Goal: Transaction & Acquisition: Purchase product/service

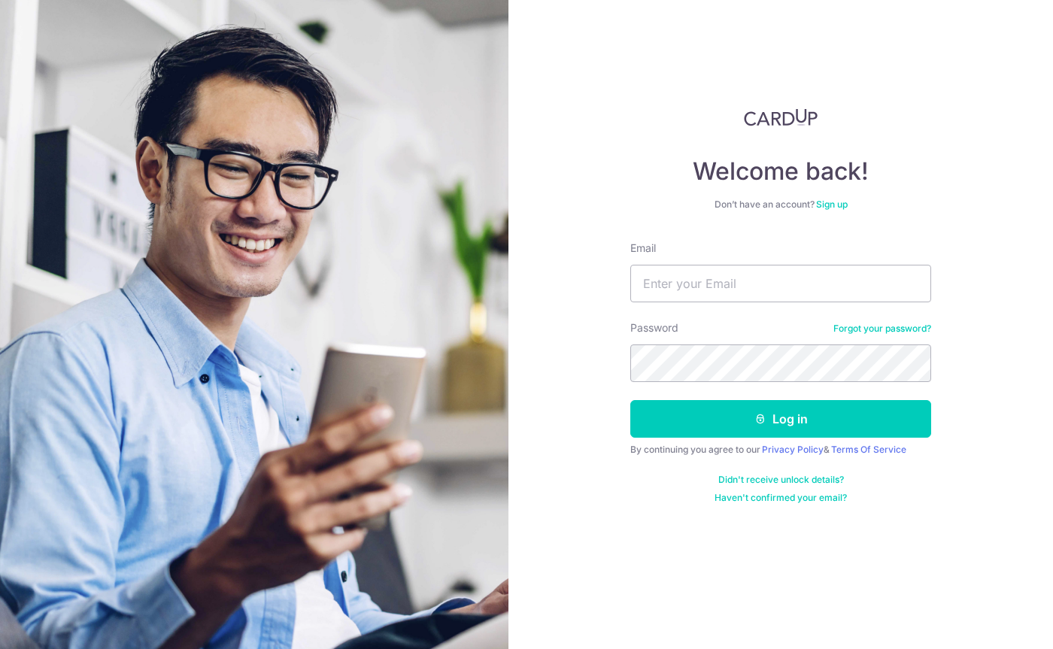
type input "[PERSON_NAME][EMAIL_ADDRESS][DOMAIN_NAME]"
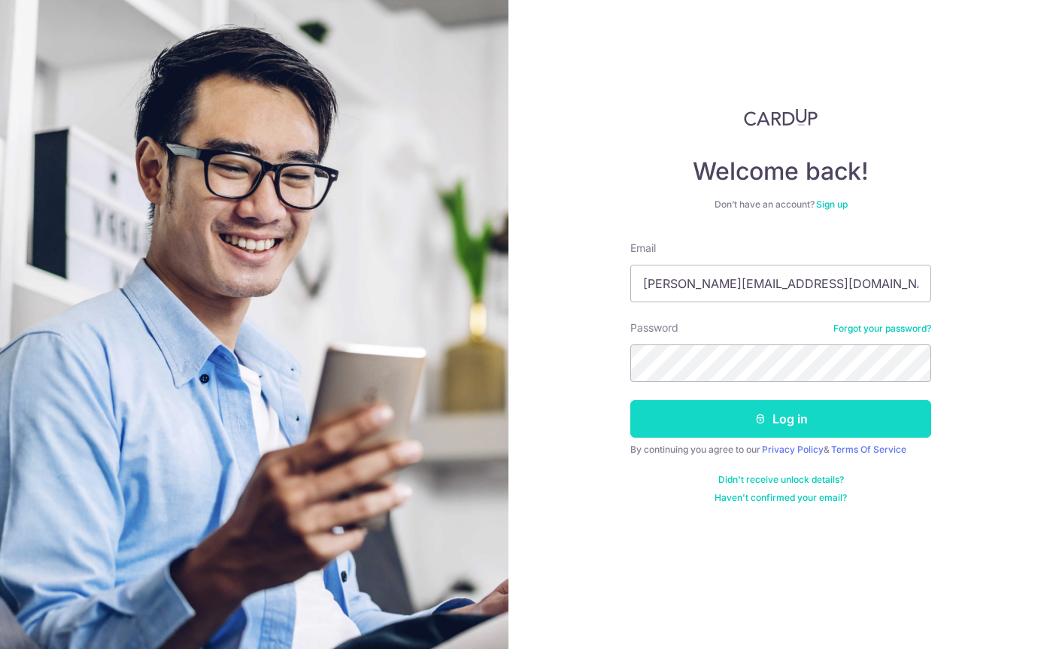
click at [798, 410] on button "Log in" at bounding box center [780, 419] width 301 height 38
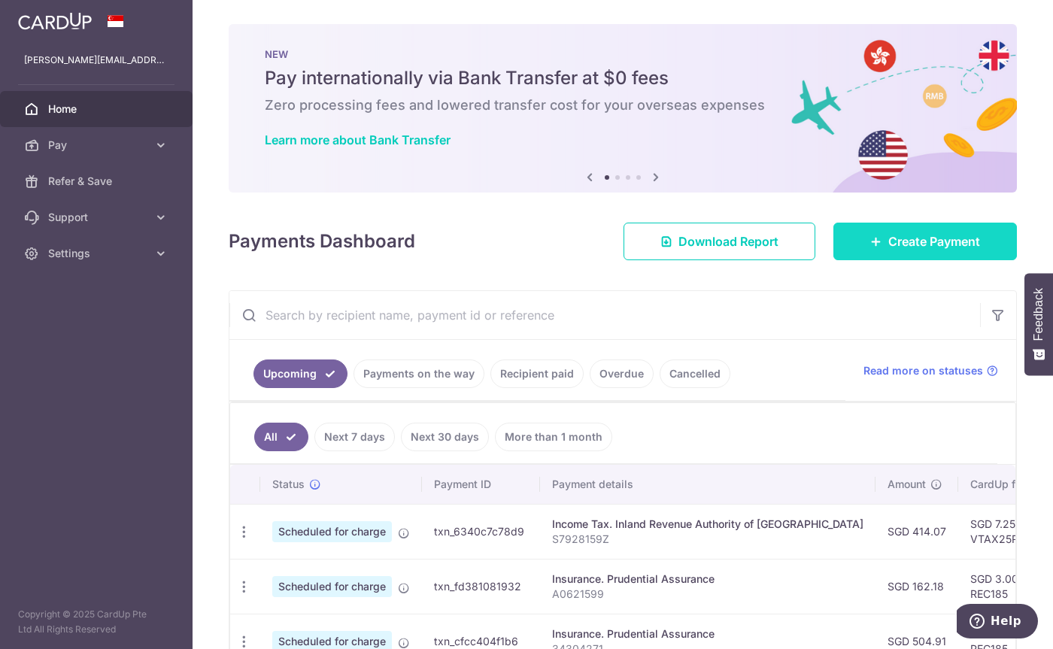
click at [898, 238] on span "Create Payment" at bounding box center [934, 241] width 92 height 18
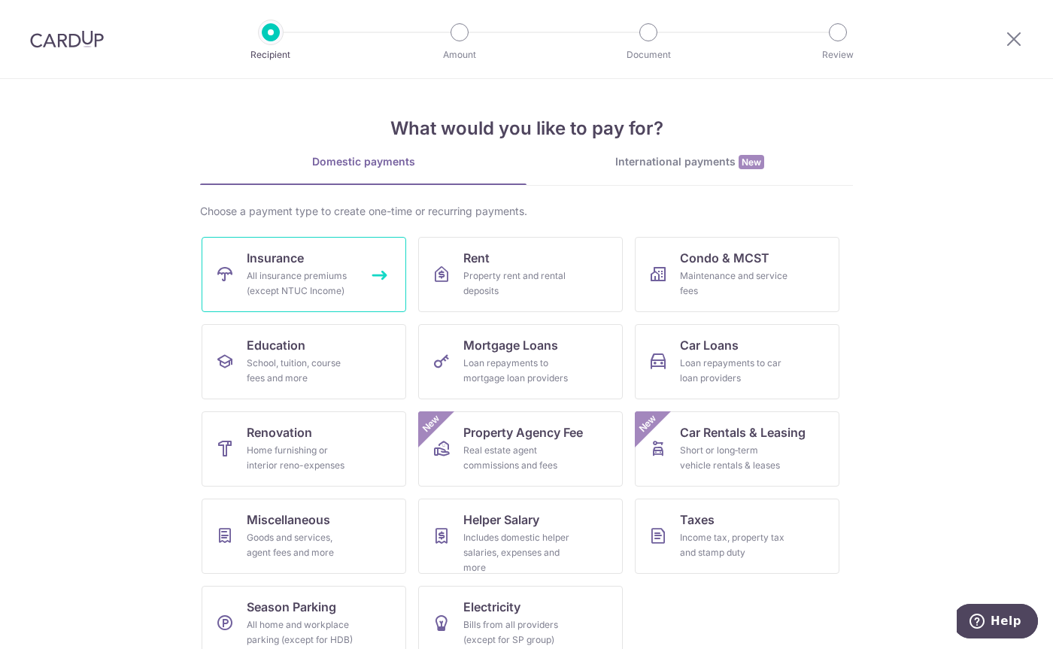
click at [375, 278] on link "Insurance All insurance premiums (except NTUC Income)" at bounding box center [304, 274] width 205 height 75
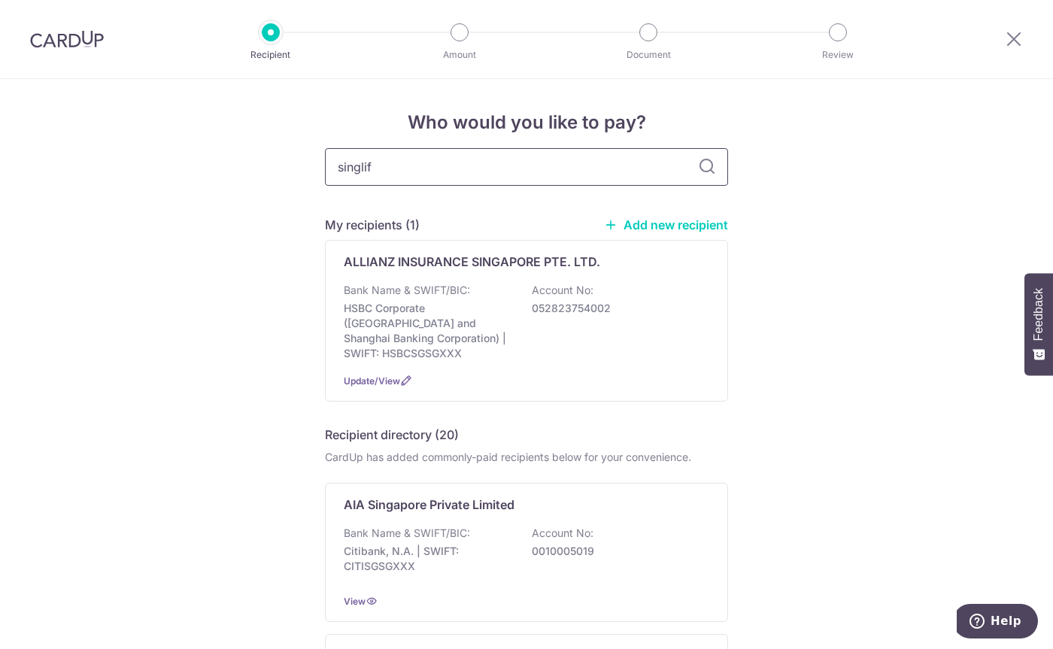
type input "singlife"
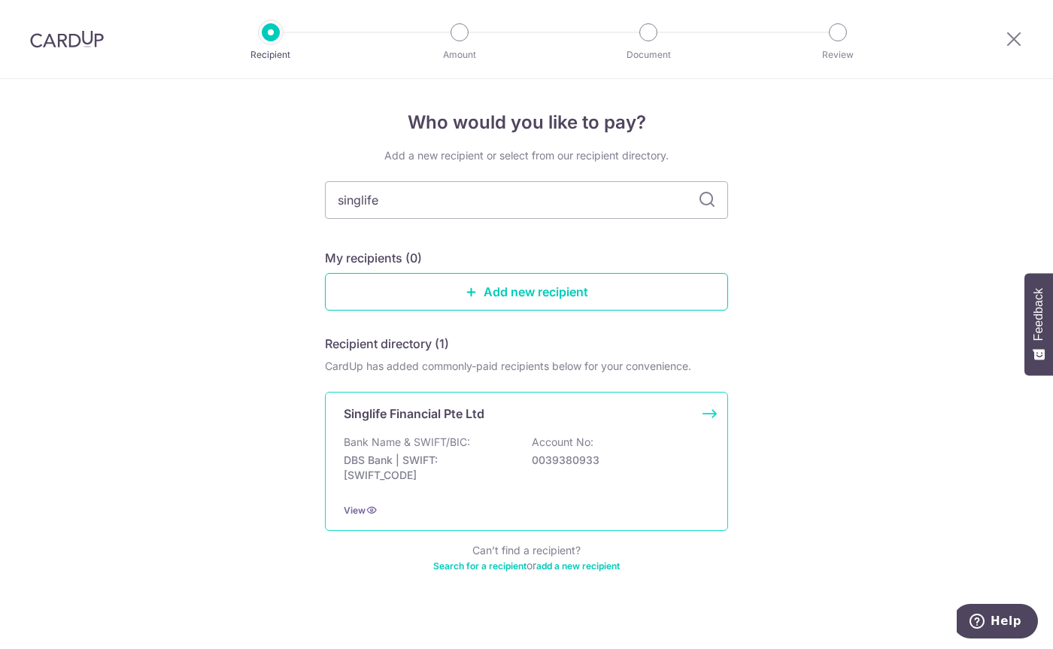
click at [540, 420] on div "Singlife Financial Pte Ltd" at bounding box center [517, 414] width 347 height 18
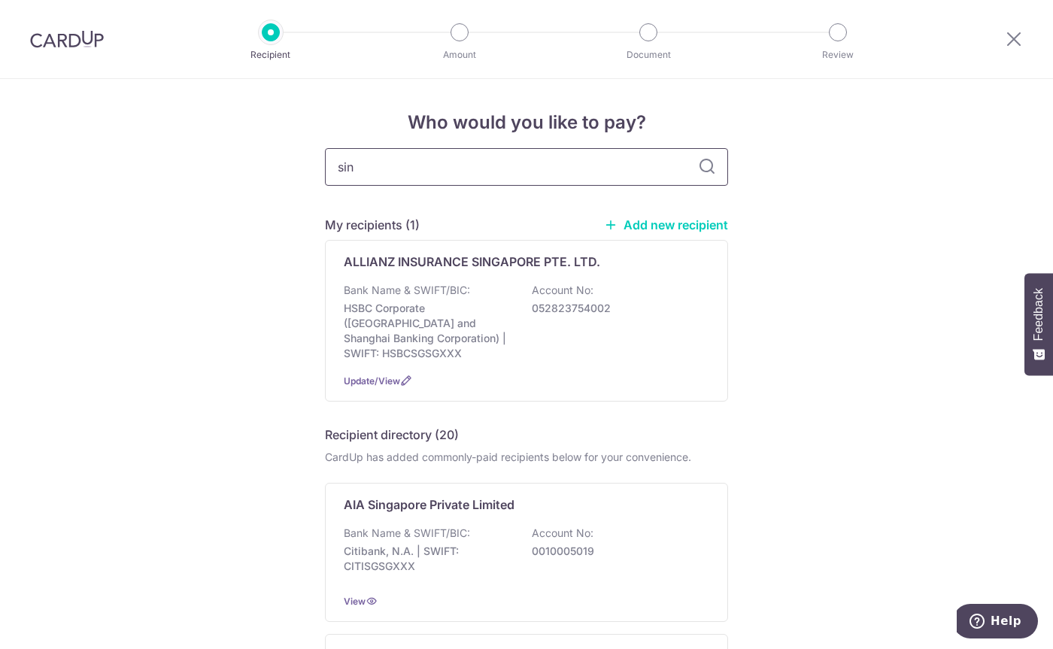
type input "sing"
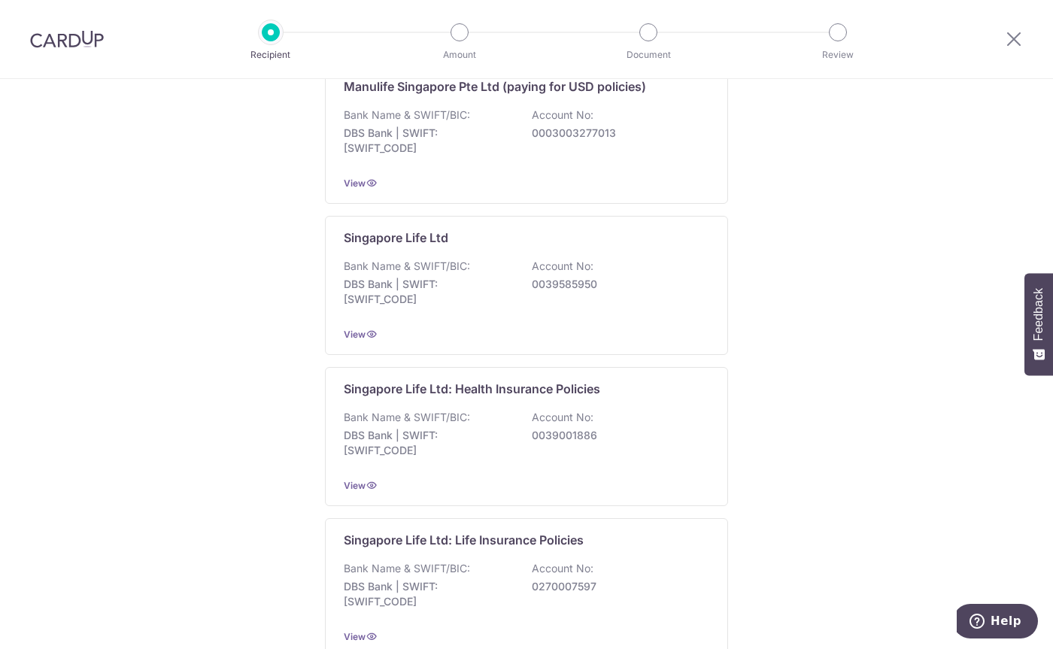
scroll to position [1354, 0]
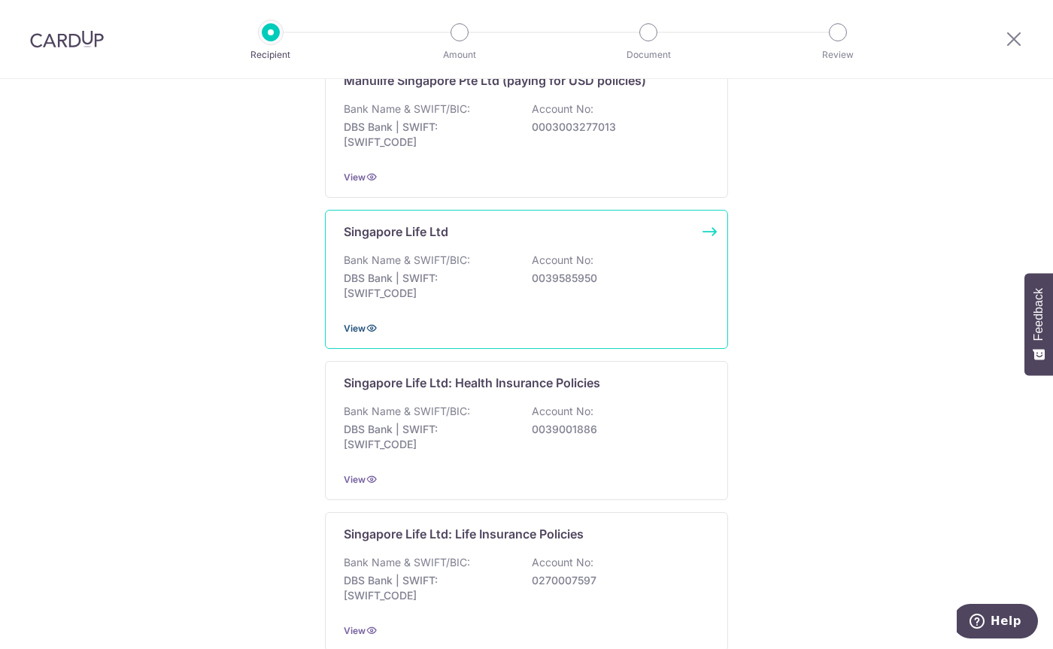
click at [357, 323] on span "View" at bounding box center [355, 328] width 22 height 11
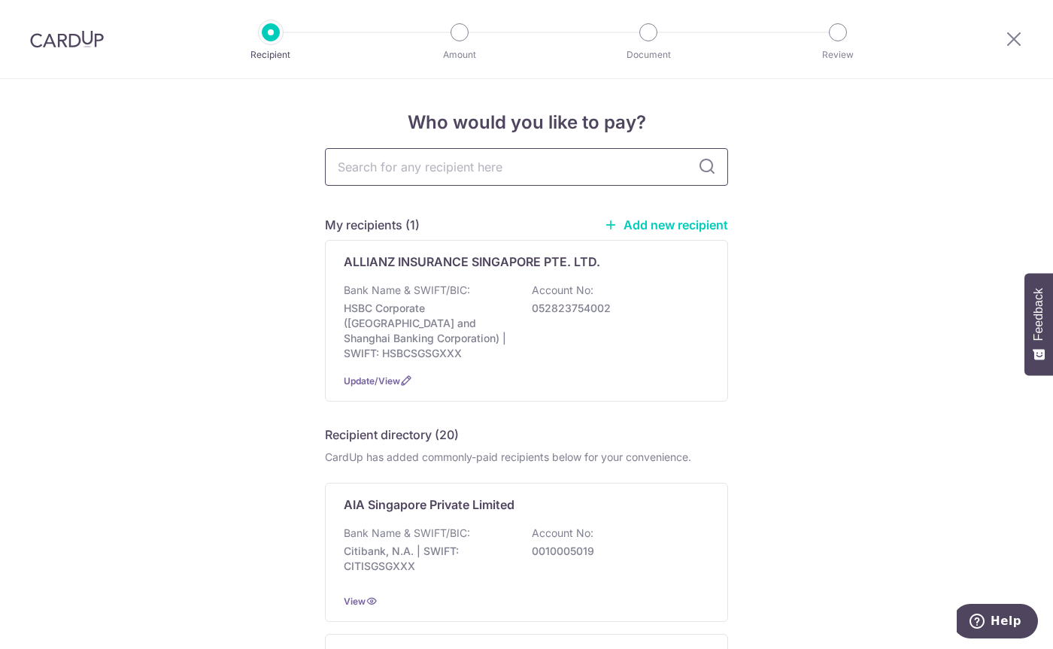
click at [415, 168] on input "text" at bounding box center [526, 167] width 403 height 38
type input "singapore life"
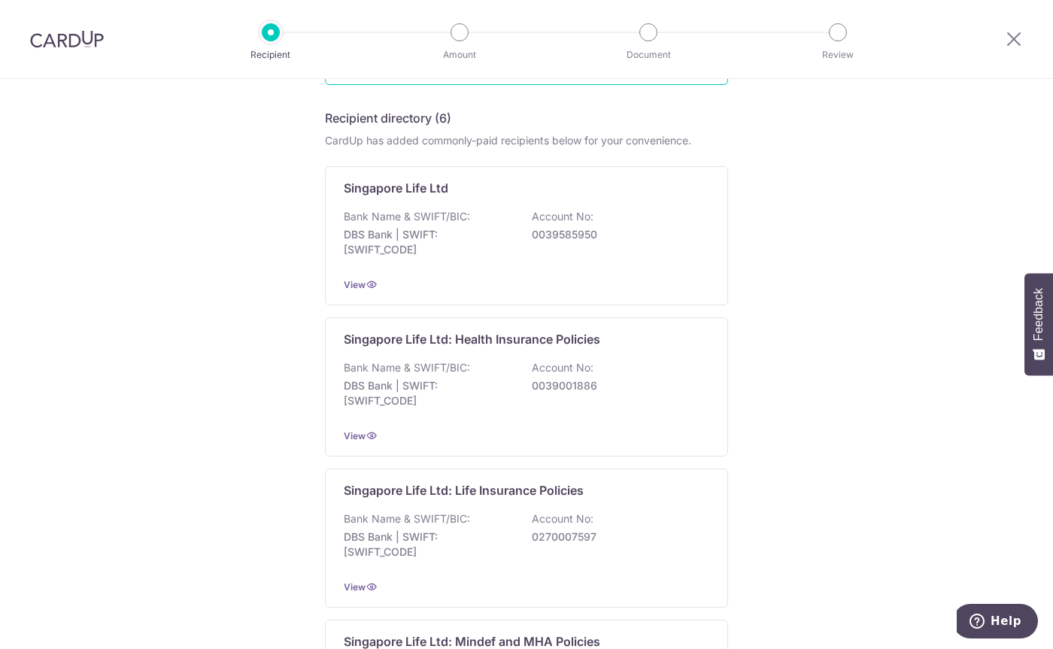
scroll to position [301, 0]
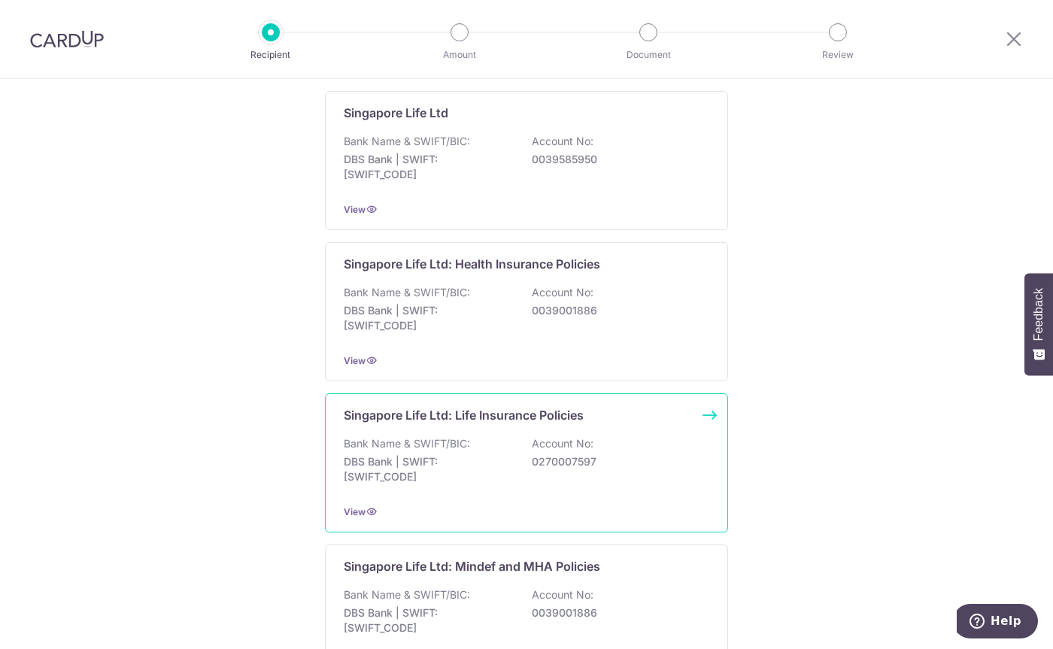
click at [455, 416] on p "Singapore Life Ltd: Life Insurance Policies" at bounding box center [464, 415] width 240 height 18
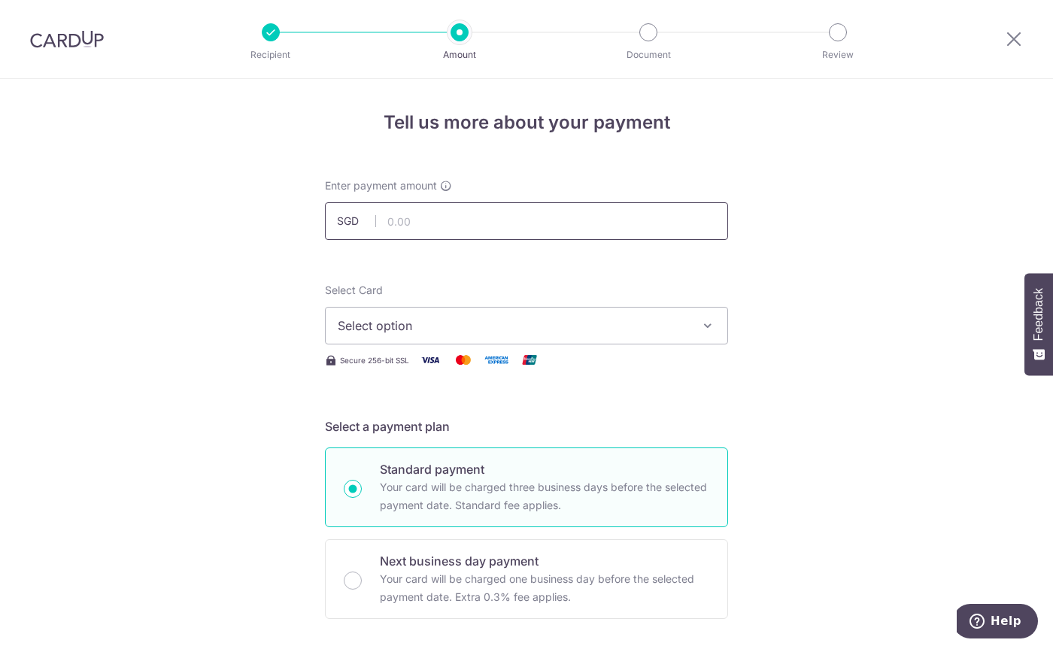
drag, startPoint x: 0, startPoint y: 0, endPoint x: 429, endPoint y: 225, distance: 484.8
click at [429, 225] on input "text" at bounding box center [526, 221] width 403 height 38
click at [454, 223] on input "text" at bounding box center [526, 221] width 403 height 38
type input "1,323.81"
click at [649, 320] on span "Select option" at bounding box center [513, 326] width 351 height 18
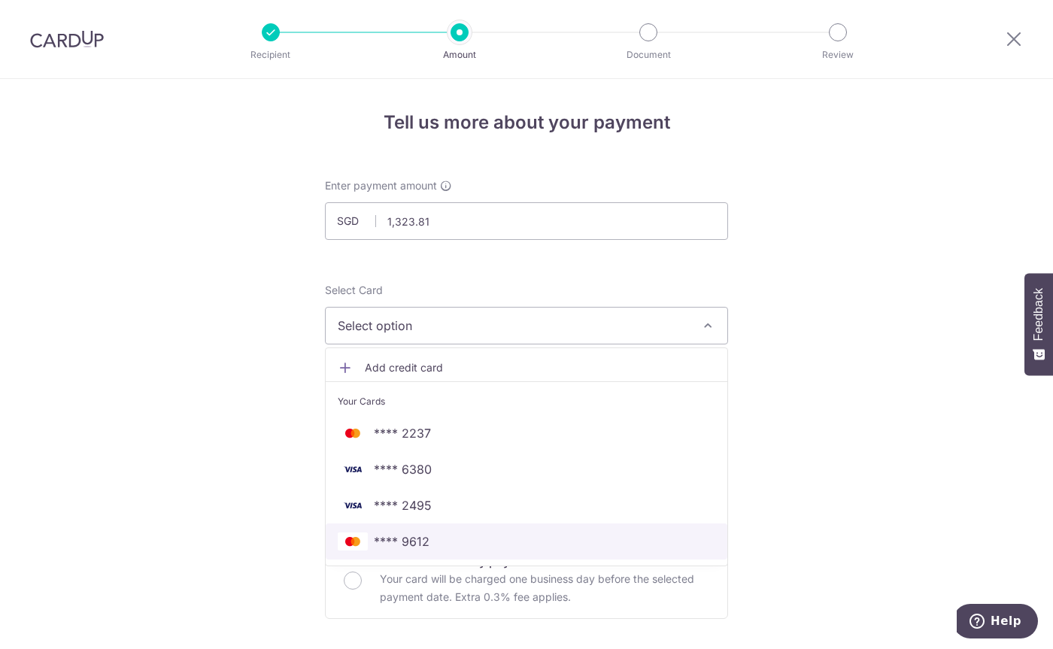
click at [461, 536] on span "**** 9612" at bounding box center [527, 542] width 378 height 18
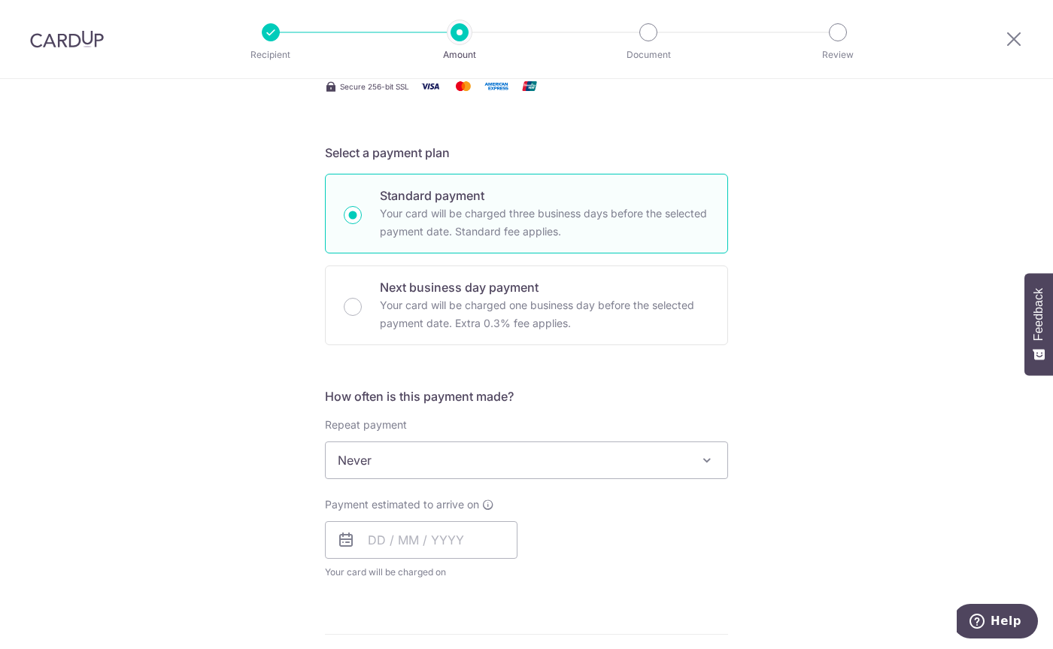
scroll to position [301, 0]
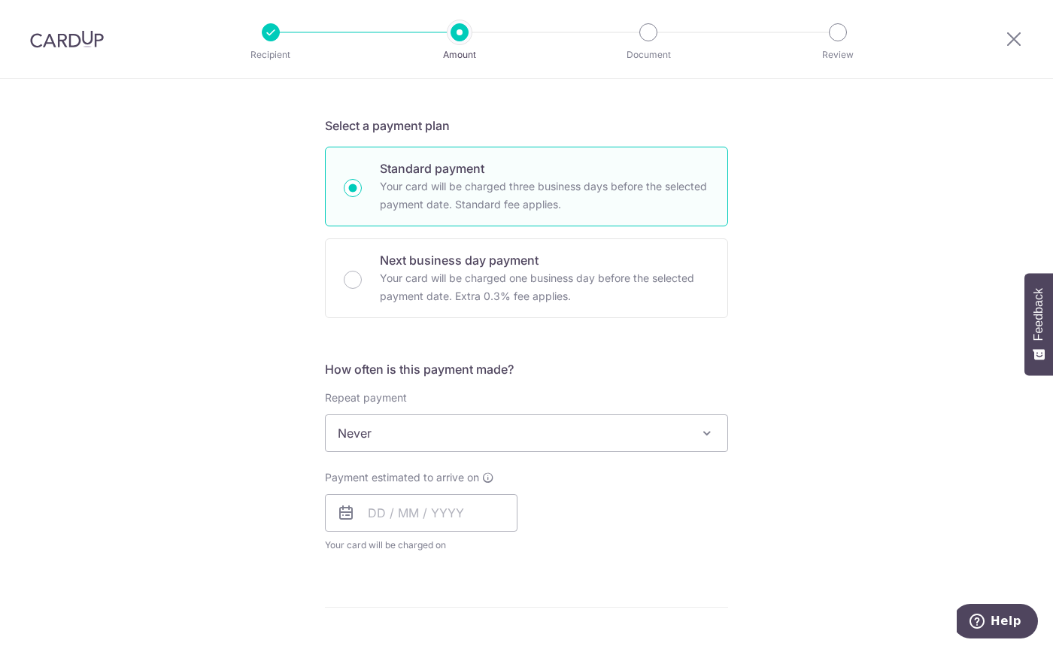
click at [631, 443] on span "Never" at bounding box center [527, 433] width 402 height 36
click at [446, 407] on div "Repeat payment Never Every week Every month Every quarter Every half a year Eve…" at bounding box center [526, 421] width 403 height 62
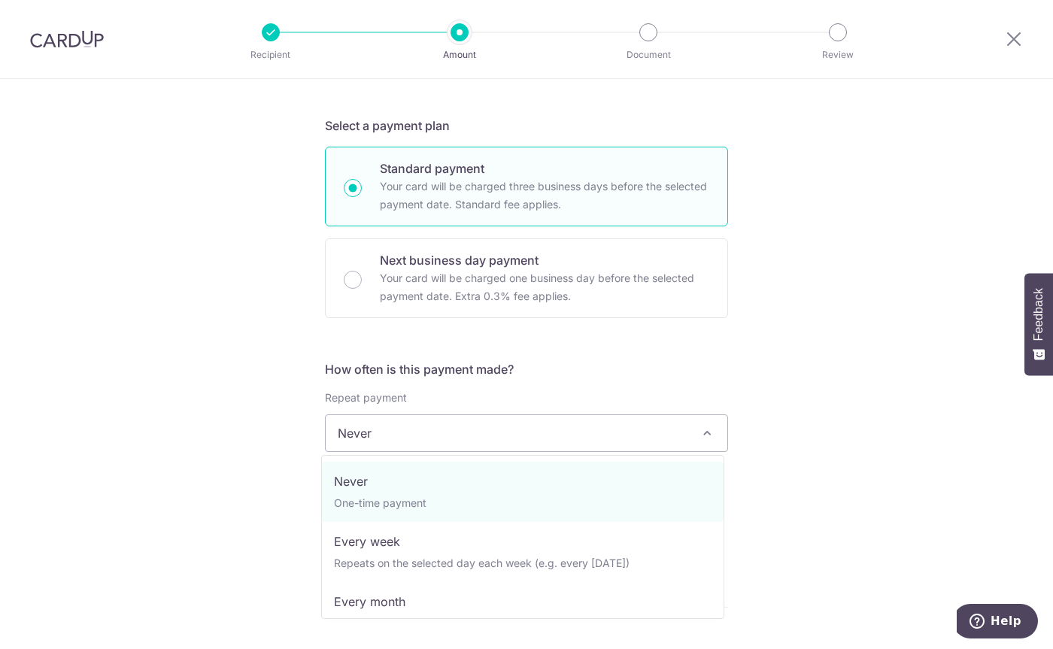
click at [426, 442] on span "Never" at bounding box center [527, 433] width 402 height 36
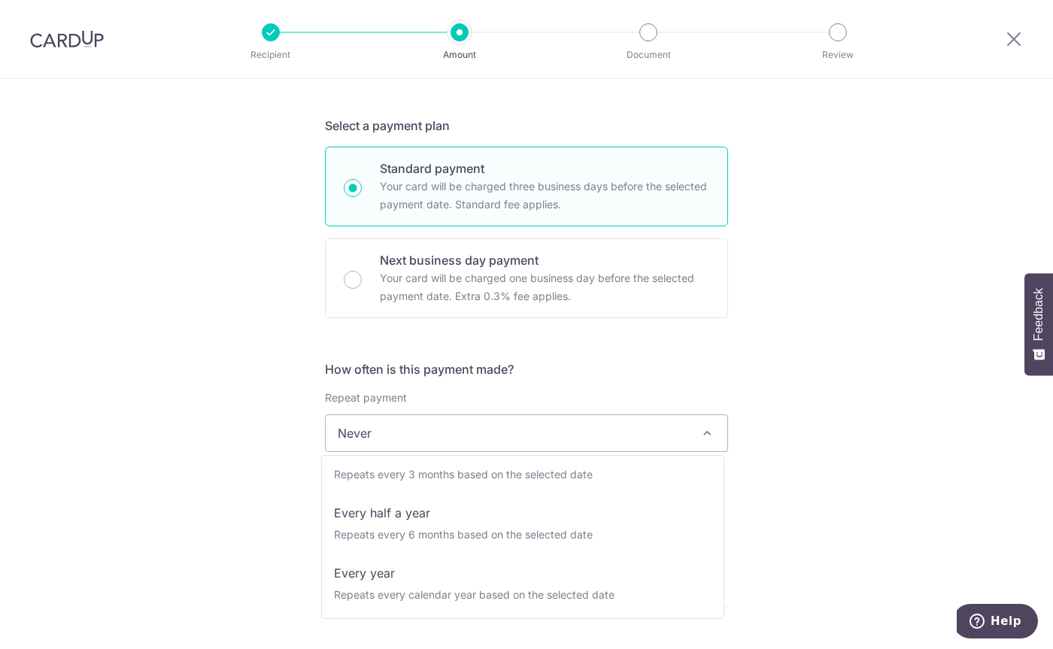
scroll to position [211, 0]
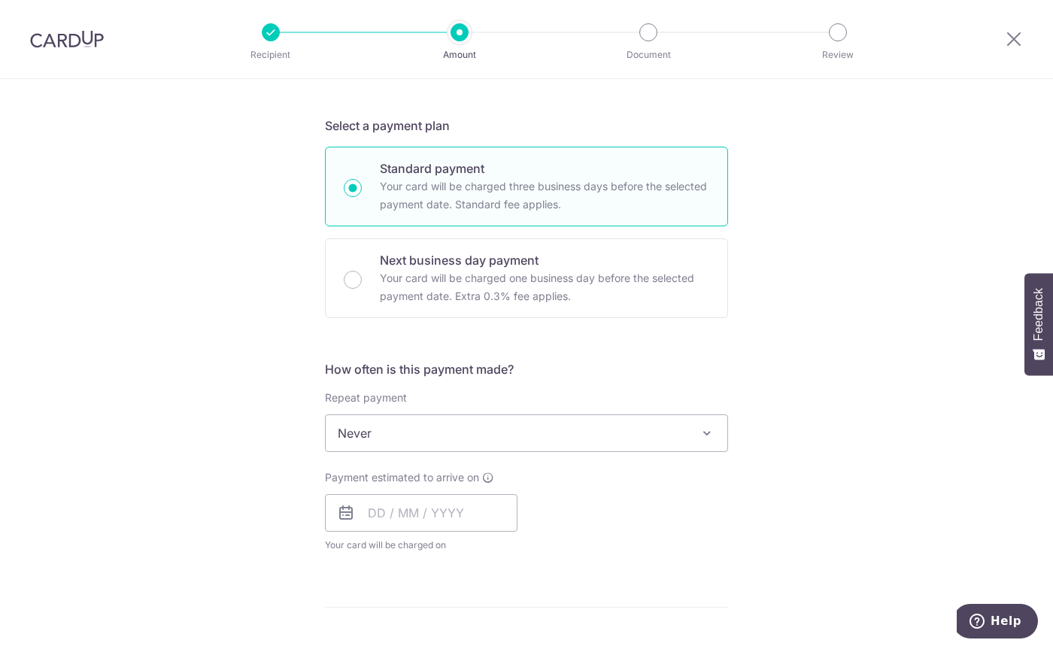
click at [291, 440] on div "Tell us more about your payment Enter payment amount SGD 1,323.81 1323.81 Selec…" at bounding box center [526, 458] width 1053 height 1361
click at [461, 508] on input "text" at bounding box center [421, 513] width 193 height 38
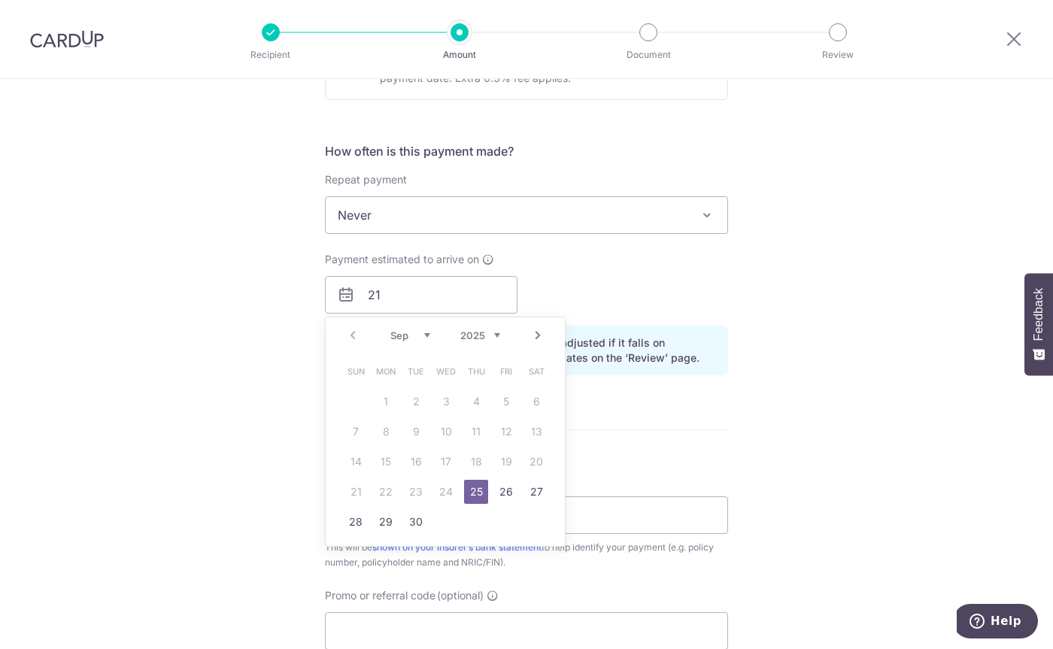
scroll to position [527, 0]
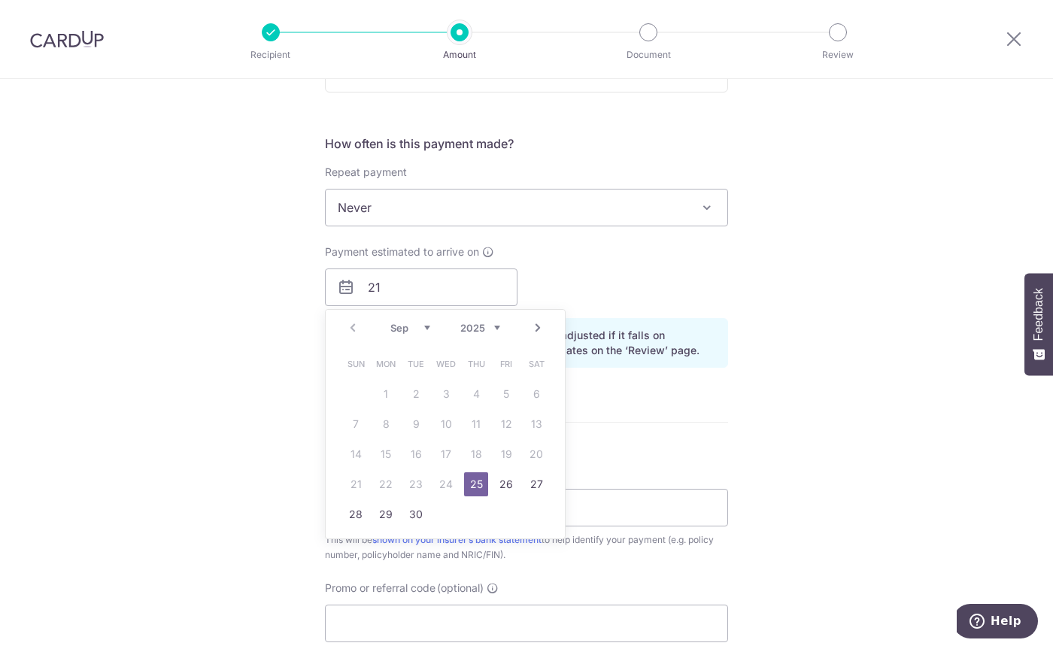
click at [529, 329] on link "Next" at bounding box center [538, 328] width 18 height 18
click at [406, 486] on link "21" at bounding box center [416, 484] width 24 height 24
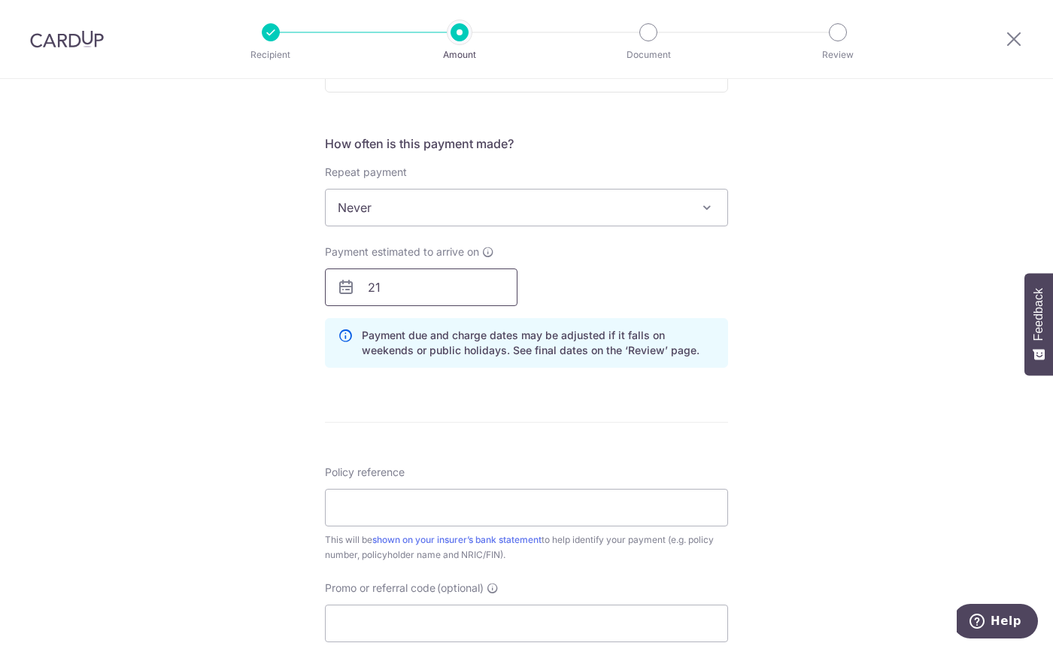
click at [437, 288] on input "21" at bounding box center [421, 288] width 193 height 38
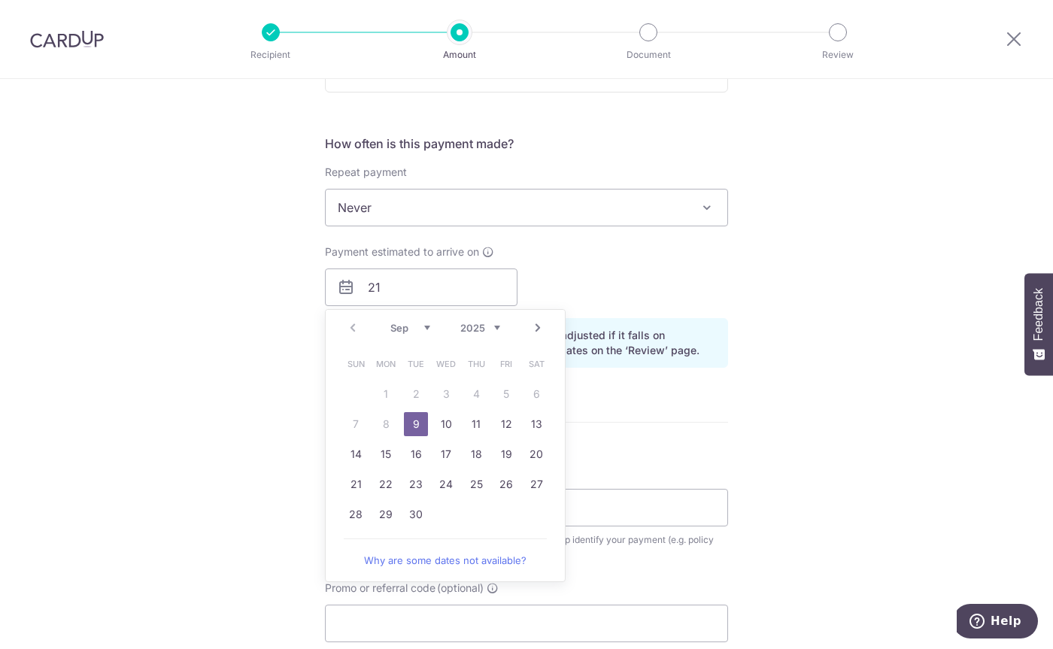
click at [426, 326] on select "Sep Oct Nov Dec" at bounding box center [410, 328] width 40 height 12
click at [411, 475] on link "21" at bounding box center [416, 484] width 24 height 24
type input "21/10/2025"
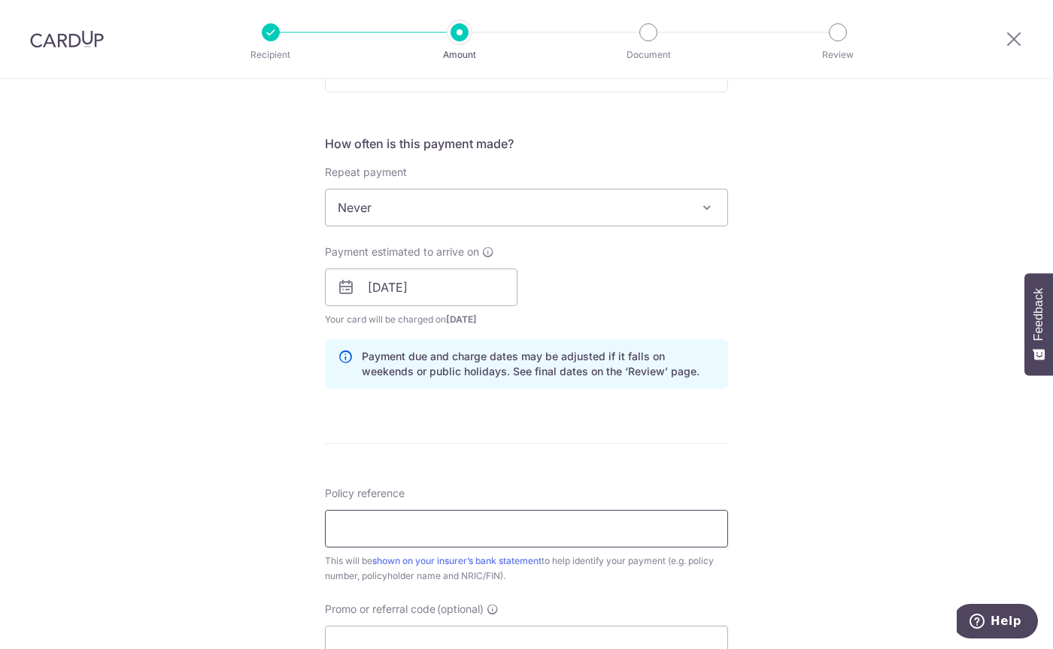
click at [405, 519] on input "Policy reference" at bounding box center [526, 529] width 403 height 38
type input "OFF225"
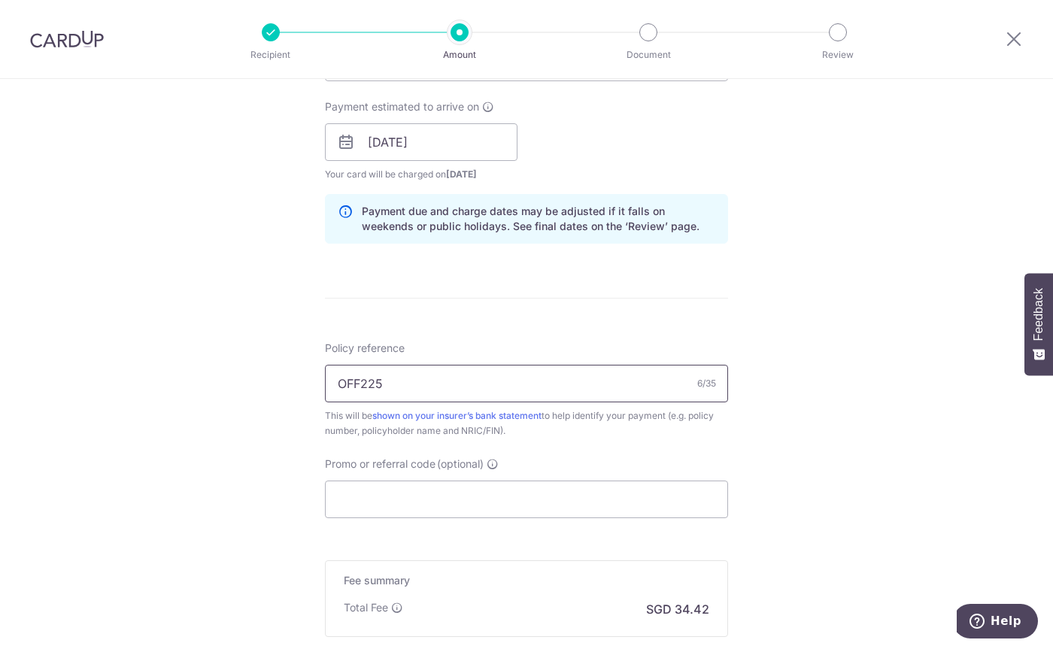
scroll to position [677, 0]
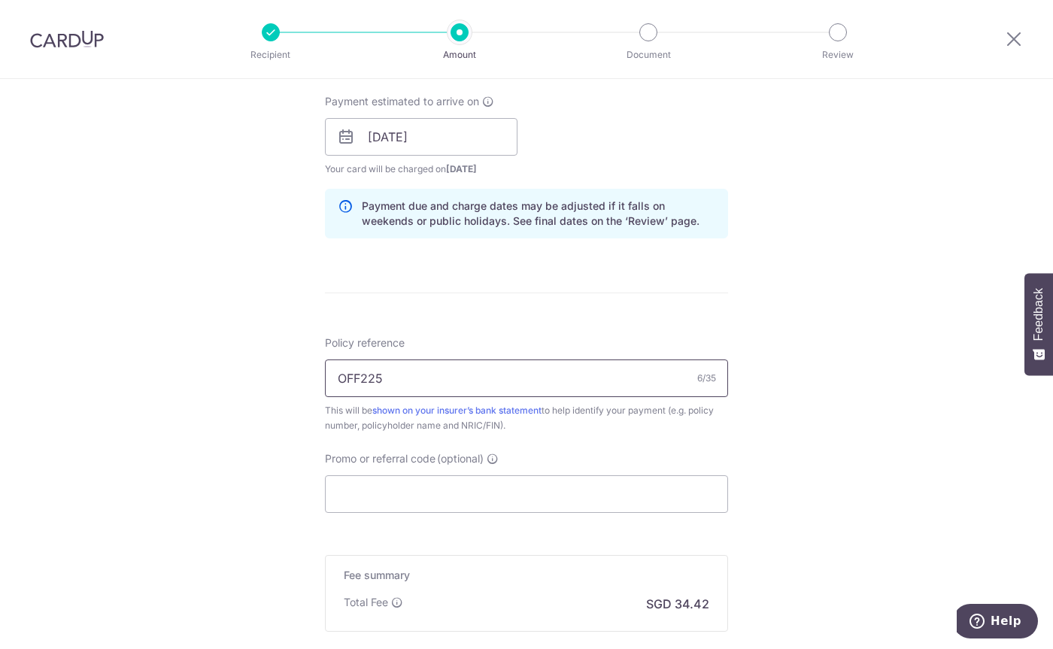
drag, startPoint x: 402, startPoint y: 377, endPoint x: 314, endPoint y: 385, distance: 89.1
click at [314, 385] on div "Tell us more about your payment Enter payment amount SGD 1,323.81 1323.81 Selec…" at bounding box center [526, 113] width 1053 height 1422
click at [429, 496] on input "Promo or referral code (optional)" at bounding box center [526, 494] width 403 height 38
paste input "OFF225"
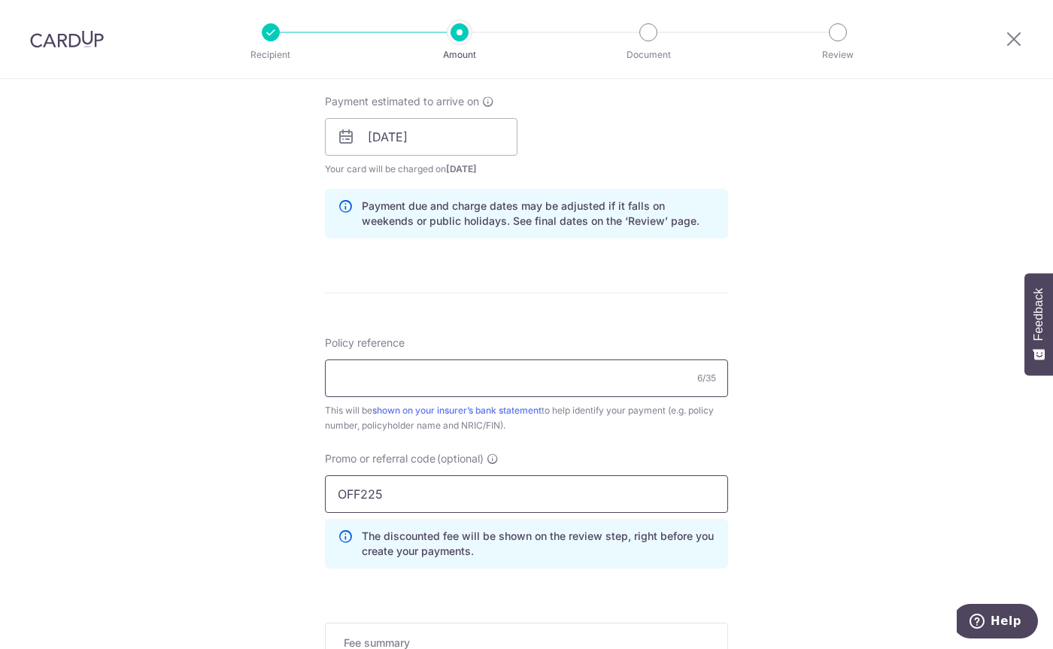
type input "OFF225"
click at [493, 379] on input "Policy reference" at bounding box center [526, 379] width 403 height 38
drag, startPoint x: 349, startPoint y: 378, endPoint x: 319, endPoint y: 375, distance: 30.2
click at [319, 375] on div "Tell us more about your payment Enter payment amount SGD 1,323.81 1323.81 Selec…" at bounding box center [526, 147] width 1053 height 1490
paste input "1255960"
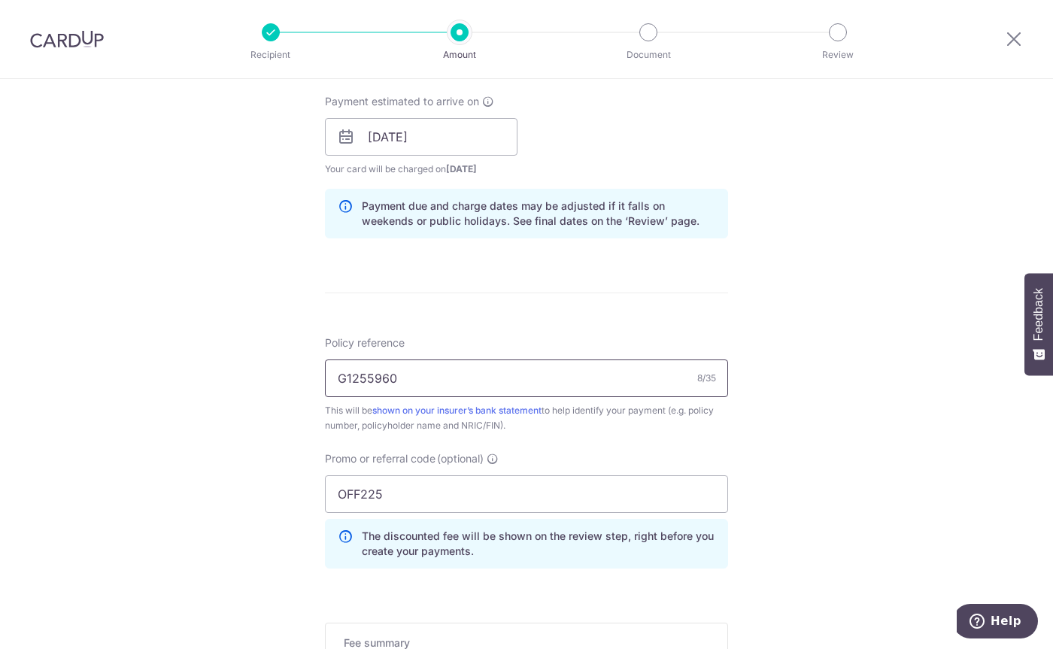
type input "G1255960"
click at [814, 461] on div "Tell us more about your payment Enter payment amount SGD 1,323.81 1323.81 Selec…" at bounding box center [526, 147] width 1053 height 1490
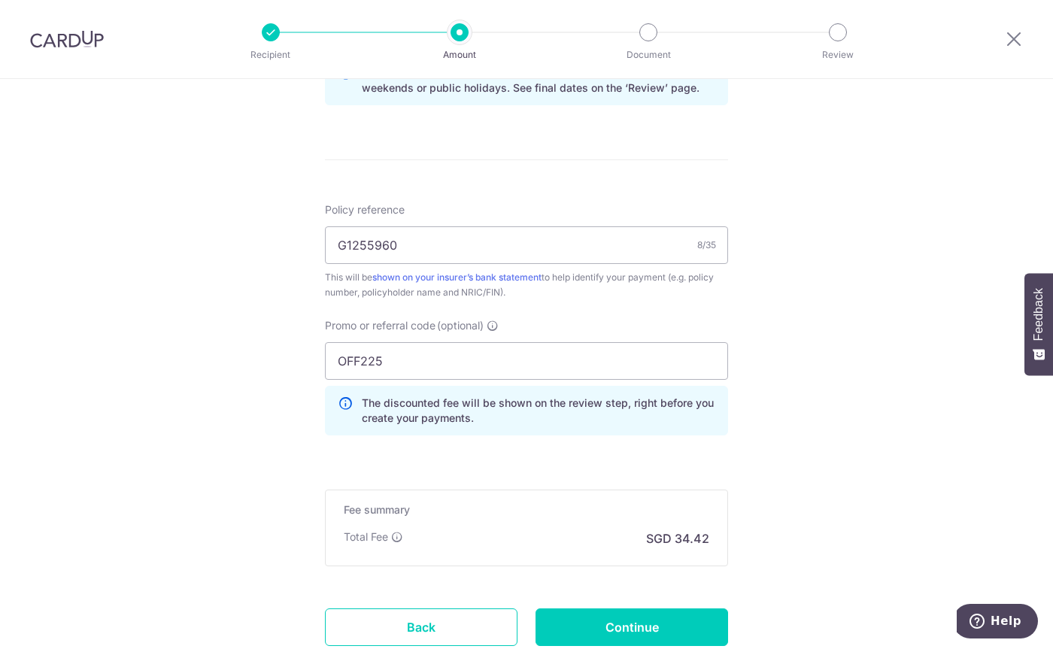
scroll to position [827, 0]
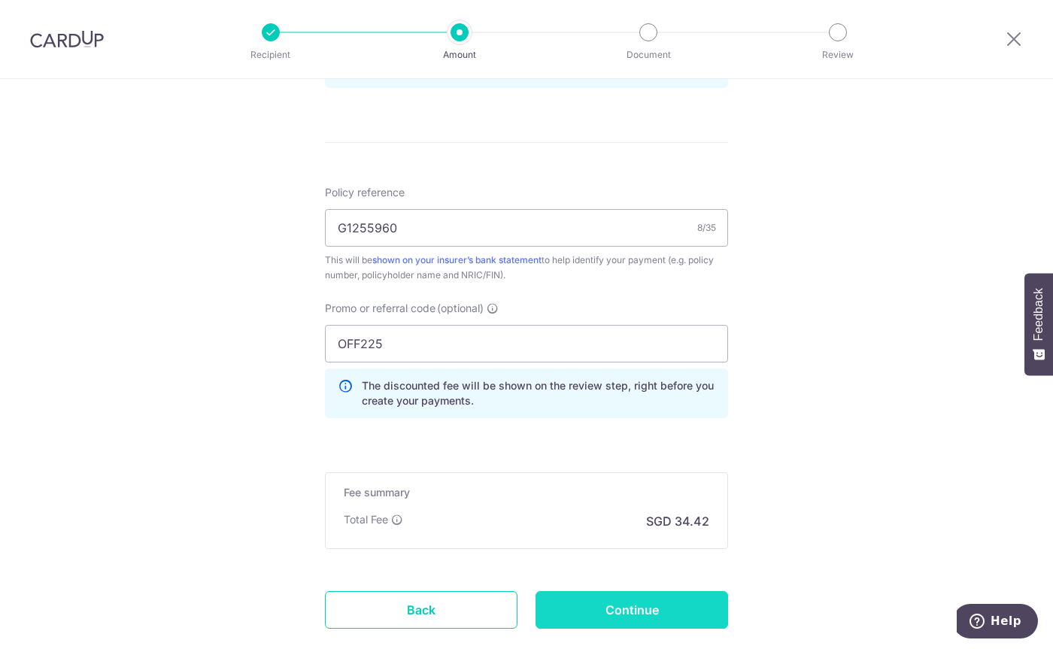
click at [651, 601] on input "Continue" at bounding box center [632, 610] width 193 height 38
type input "Create Schedule"
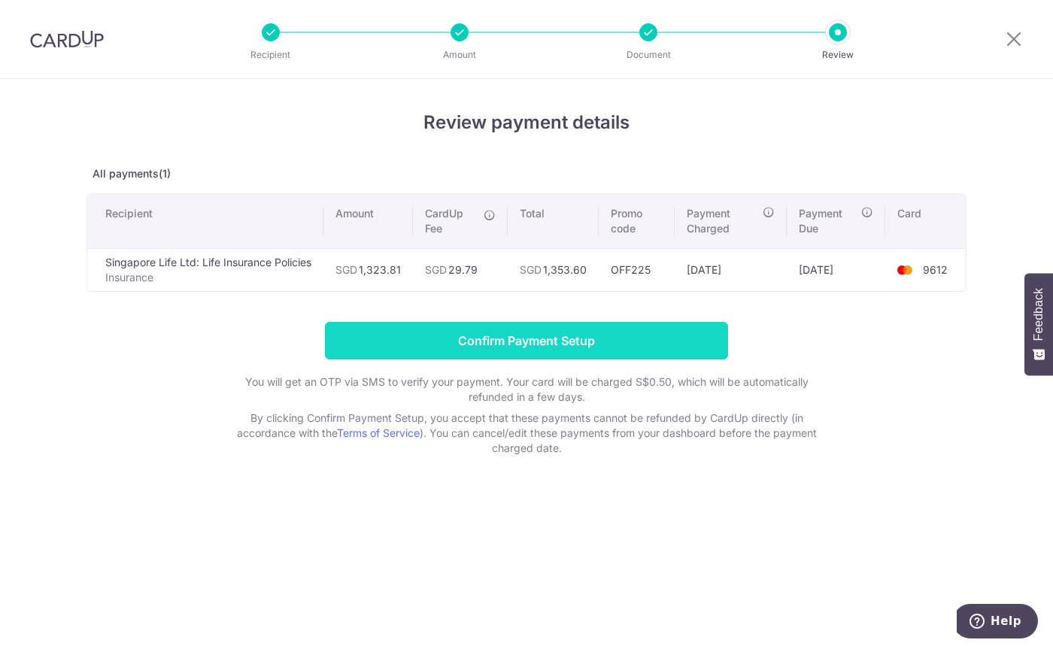
click at [609, 335] on input "Confirm Payment Setup" at bounding box center [526, 341] width 403 height 38
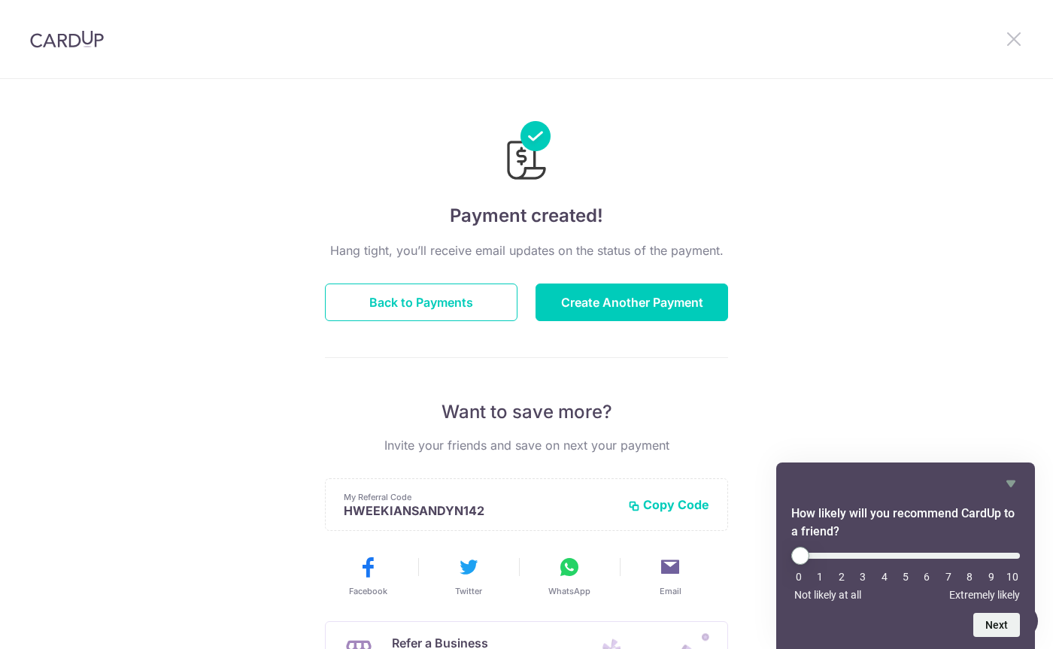
click at [1015, 39] on icon at bounding box center [1014, 38] width 18 height 19
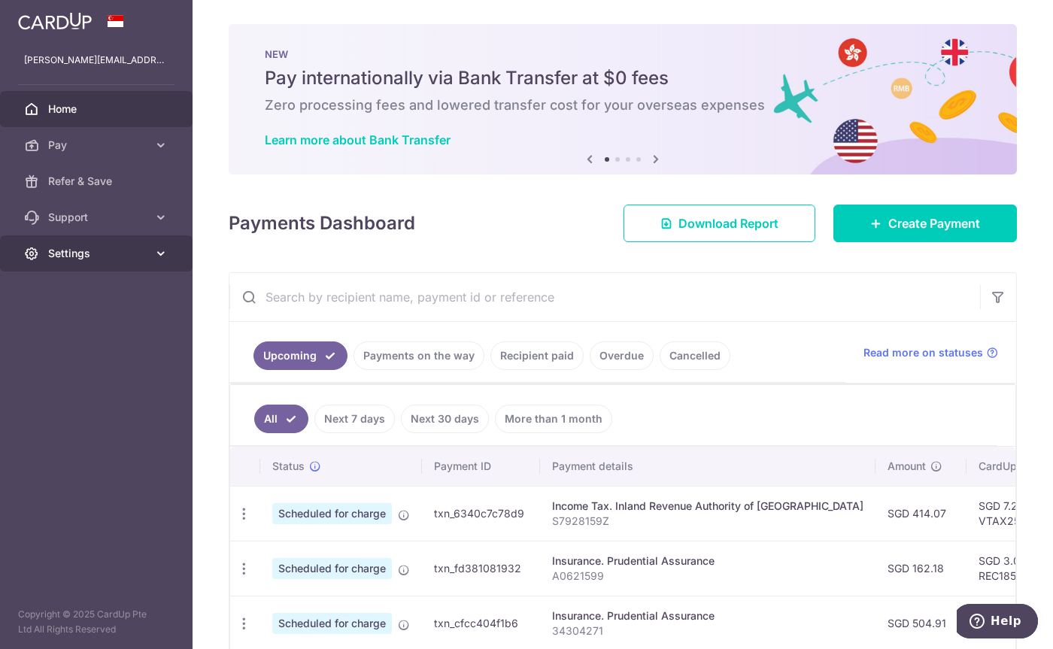
click at [151, 253] on link "Settings" at bounding box center [96, 253] width 193 height 36
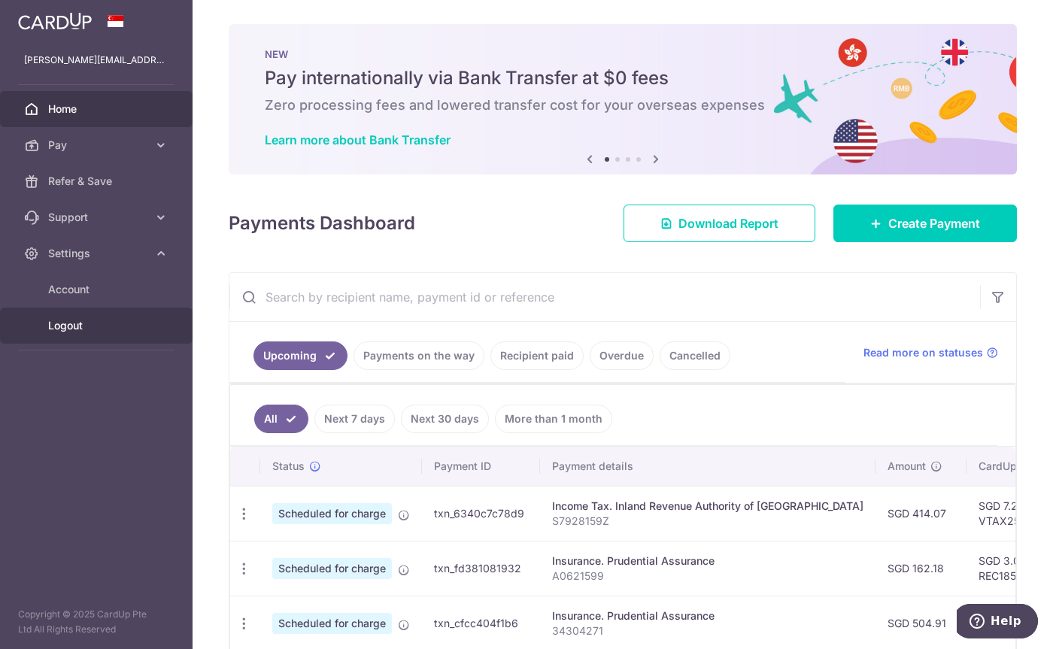
click at [145, 341] on link "Logout" at bounding box center [96, 326] width 193 height 36
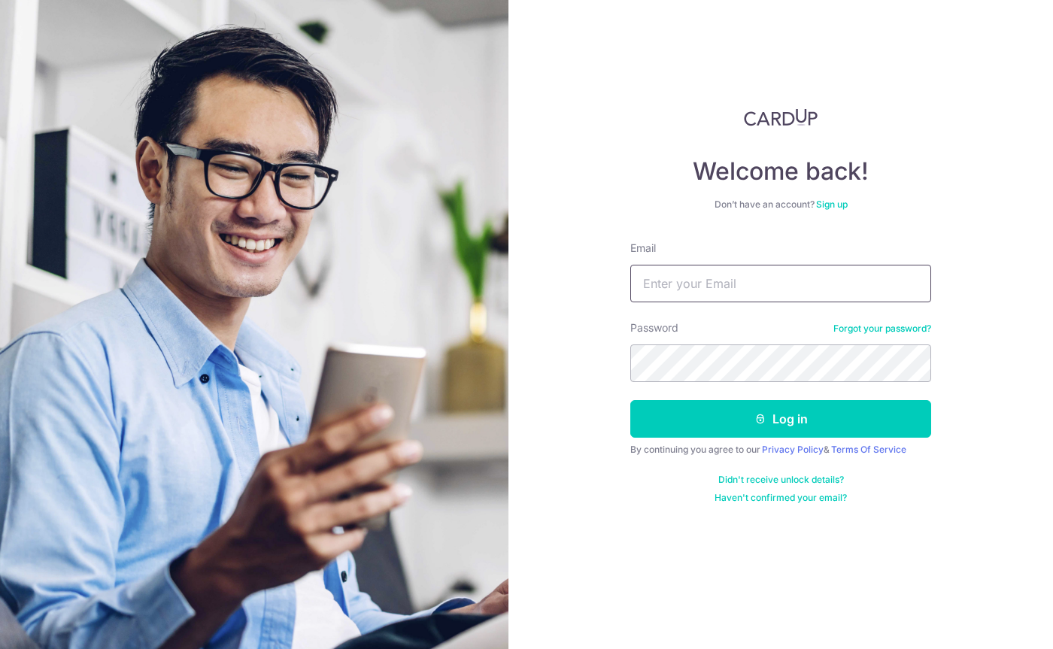
click at [763, 282] on input "Email" at bounding box center [780, 284] width 301 height 38
type input "[PERSON_NAME][EMAIL_ADDRESS][DOMAIN_NAME]"
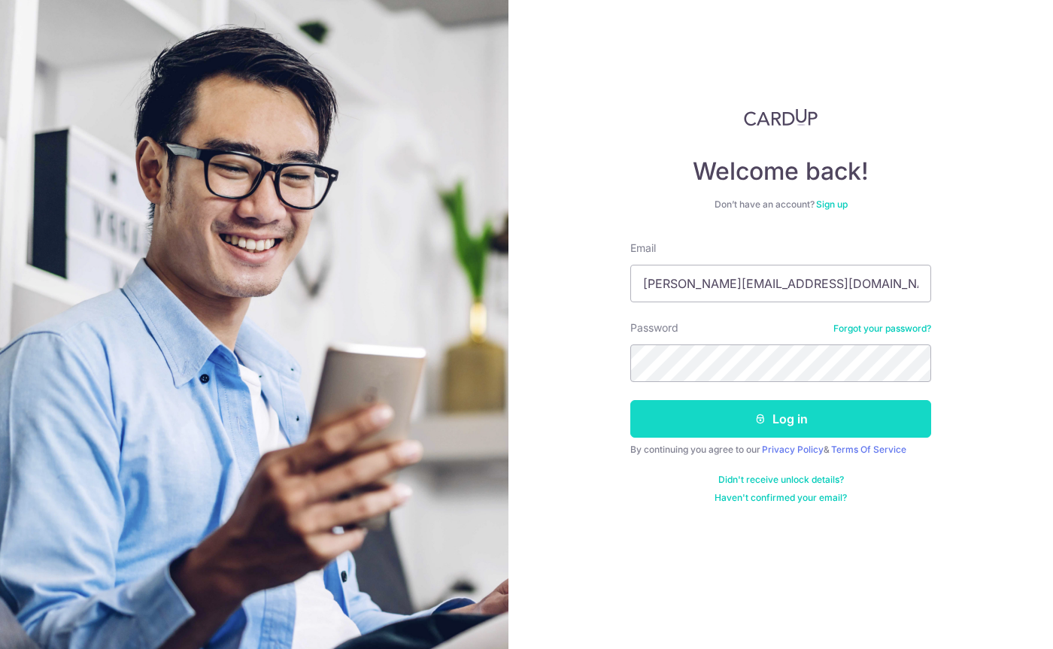
click at [768, 427] on button "Log in" at bounding box center [780, 419] width 301 height 38
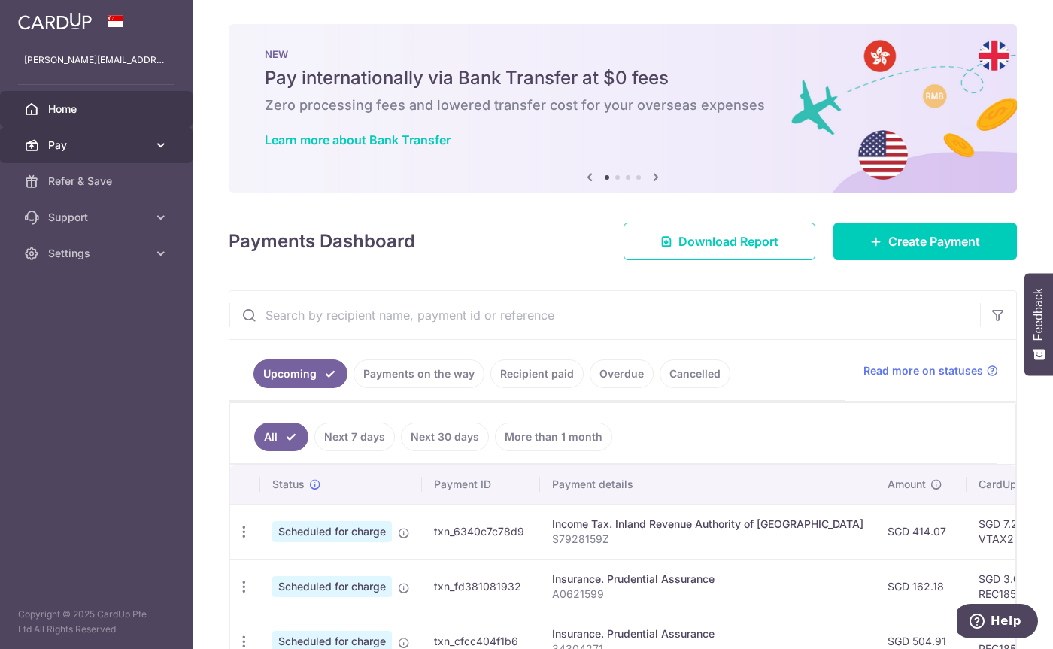
click at [120, 139] on span "Pay" at bounding box center [97, 145] width 99 height 15
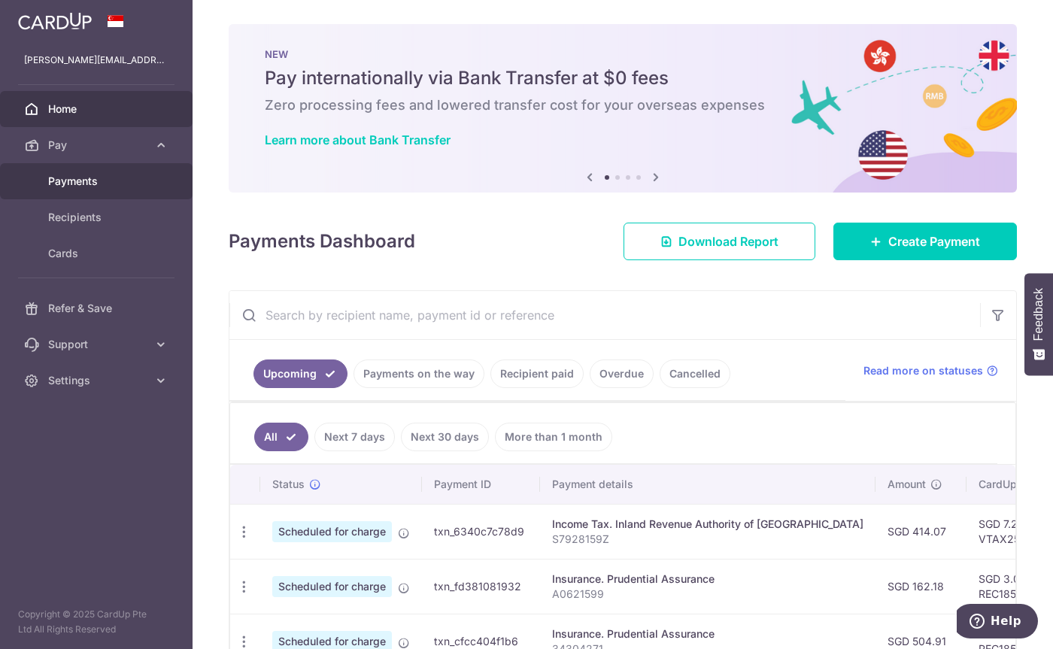
click at [99, 185] on span "Payments" at bounding box center [97, 181] width 99 height 15
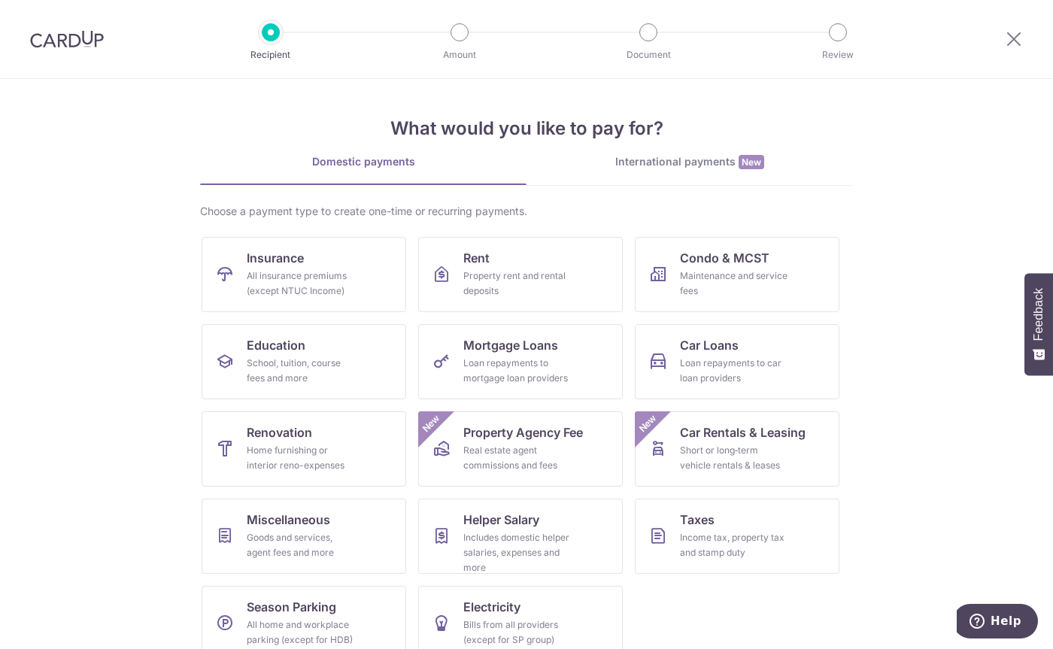
scroll to position [24, 0]
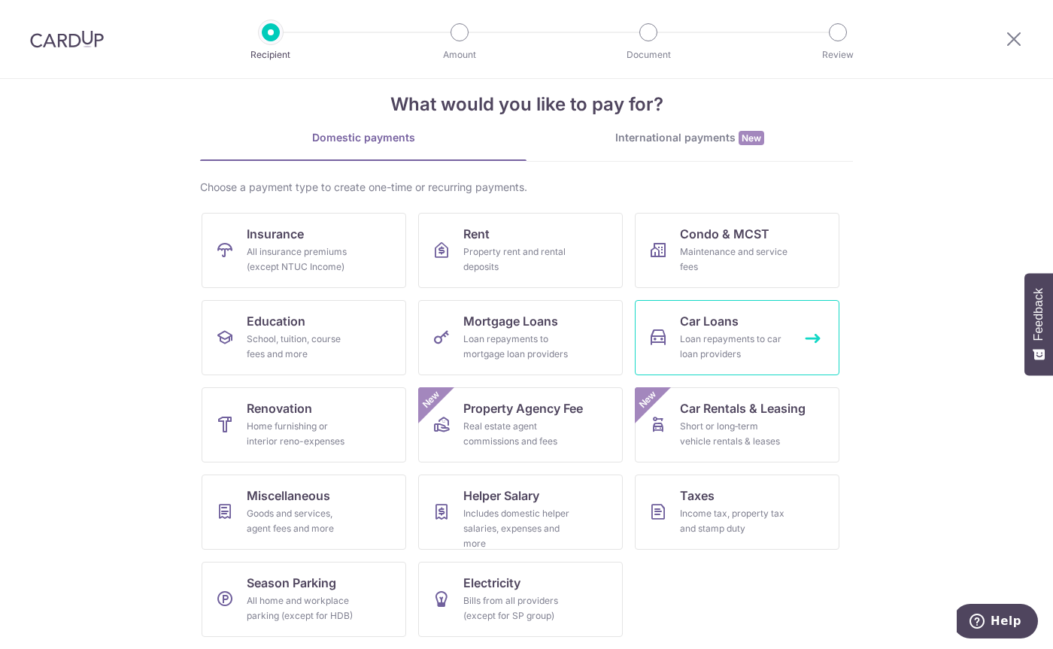
click at [766, 361] on div "Loan repayments to car loan providers" at bounding box center [734, 347] width 108 height 30
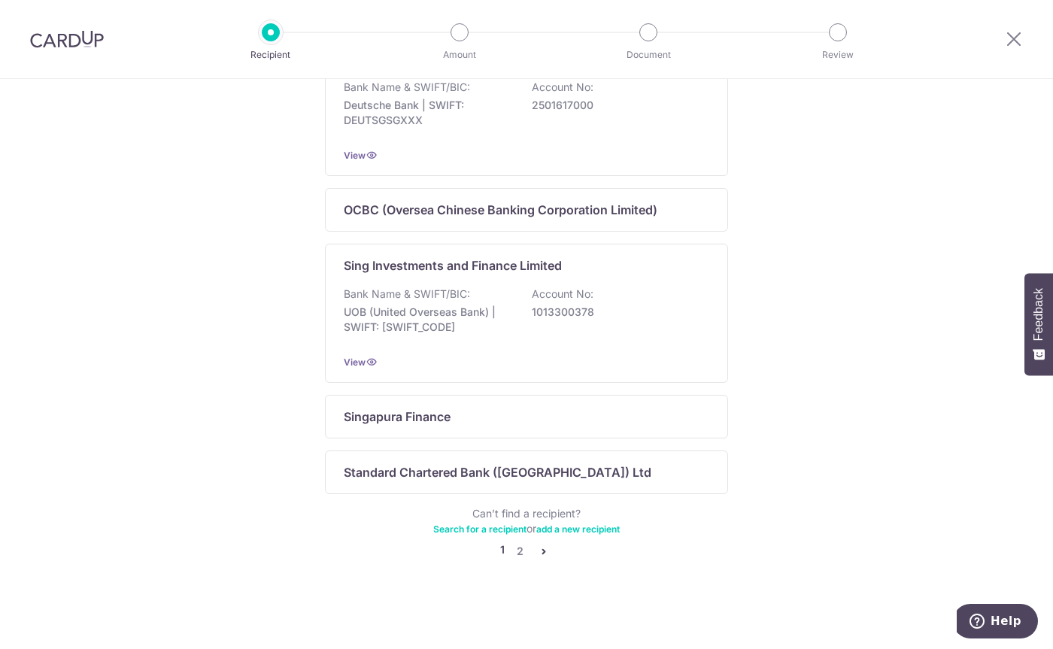
scroll to position [920, 0]
click at [513, 555] on link "2" at bounding box center [520, 551] width 18 height 18
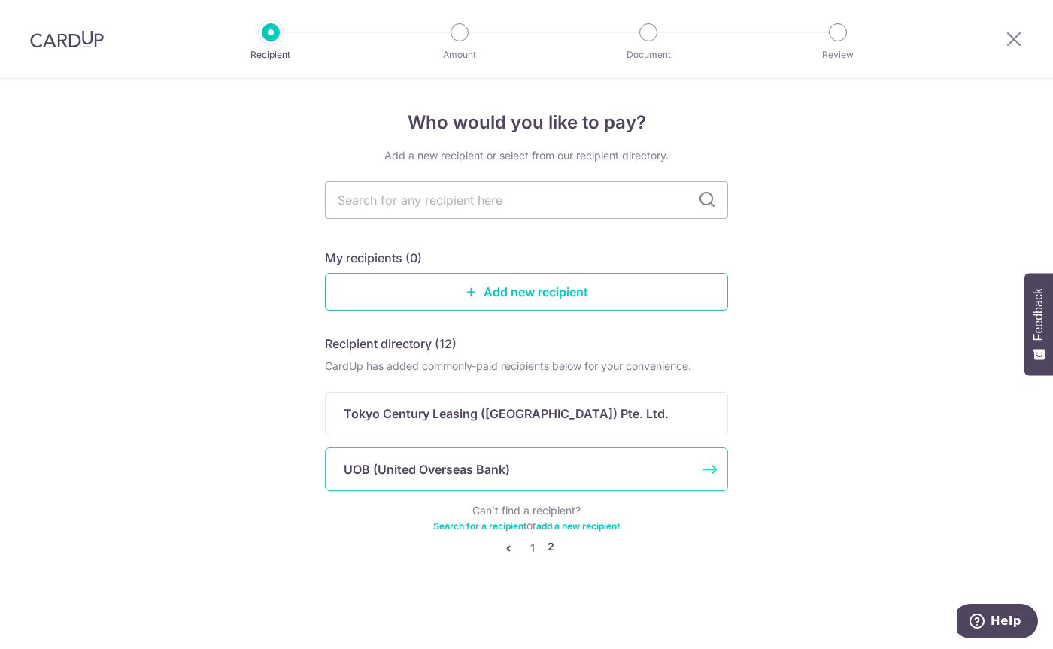
click at [485, 473] on p "UOB (United Overseas Bank)" at bounding box center [427, 469] width 166 height 18
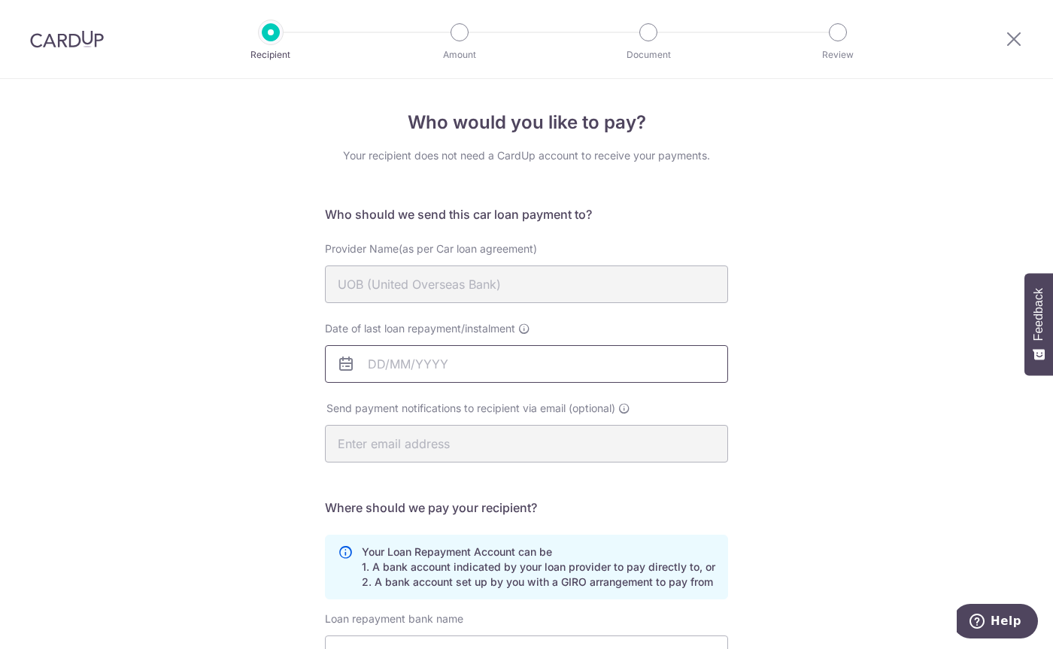
click at [418, 359] on input "Date of last loan repayment/instalment" at bounding box center [526, 364] width 403 height 38
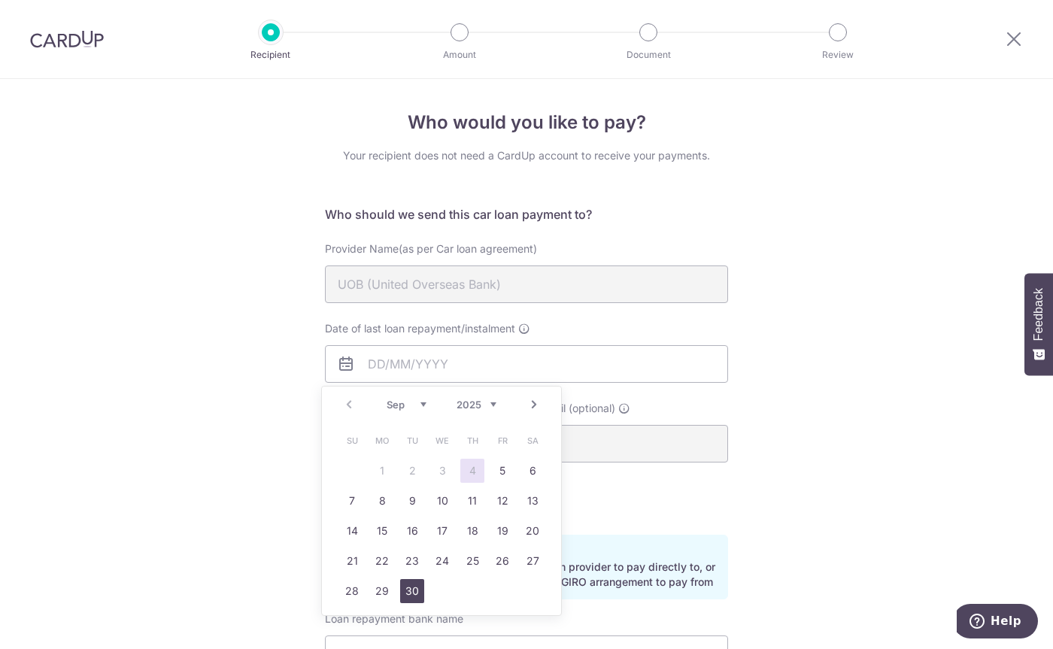
click at [414, 588] on link "30" at bounding box center [412, 591] width 24 height 24
type input "[DATE]"
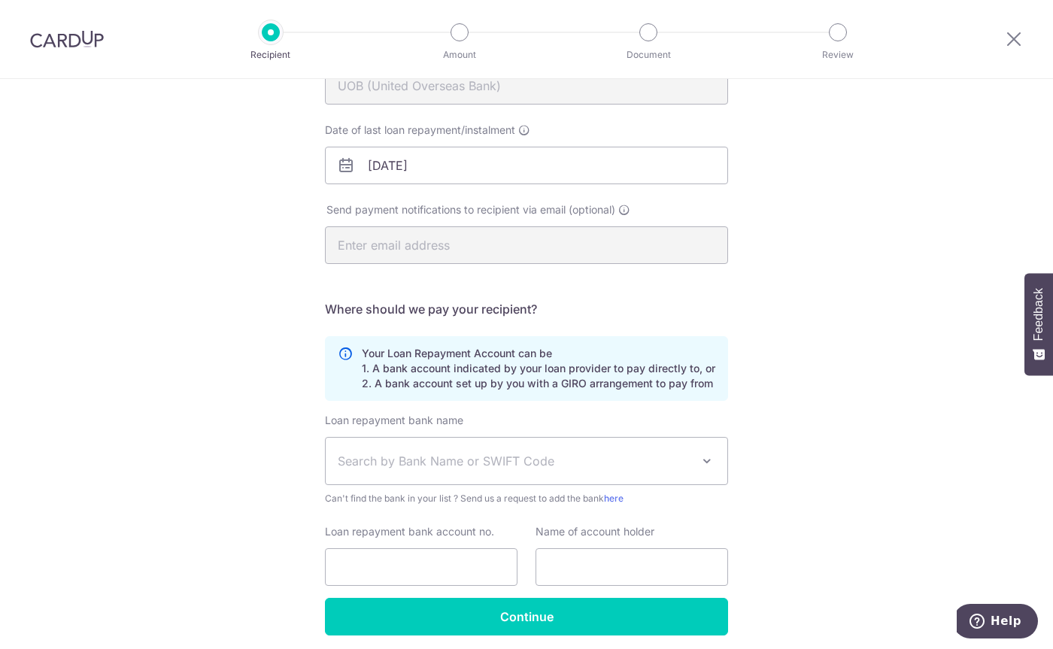
scroll to position [226, 0]
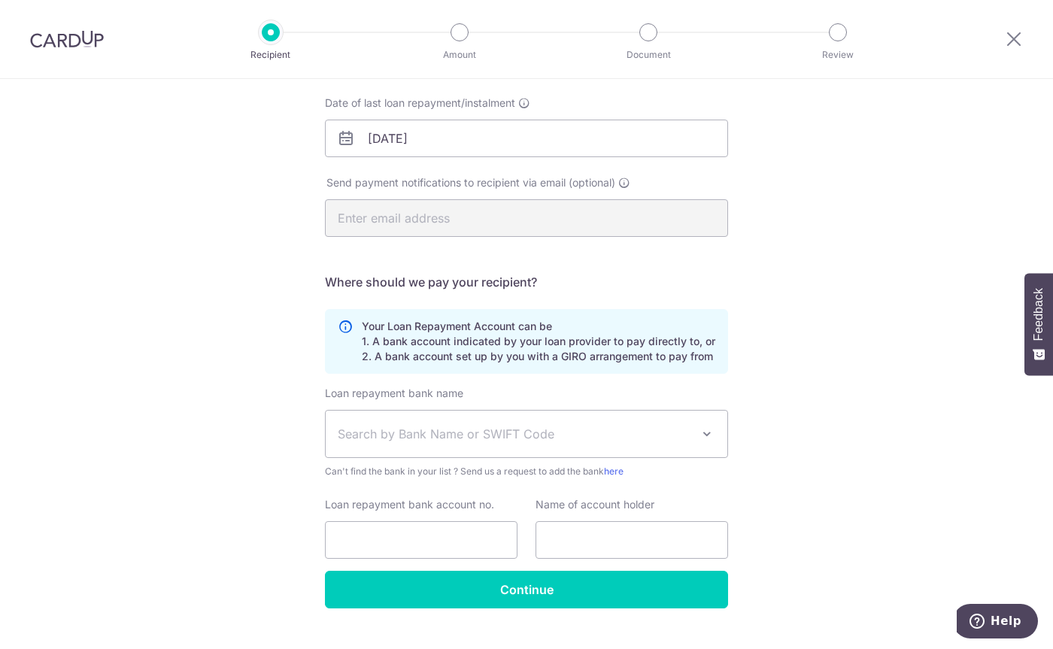
click at [472, 433] on span "Search by Bank Name or SWIFT Code" at bounding box center [515, 434] width 354 height 18
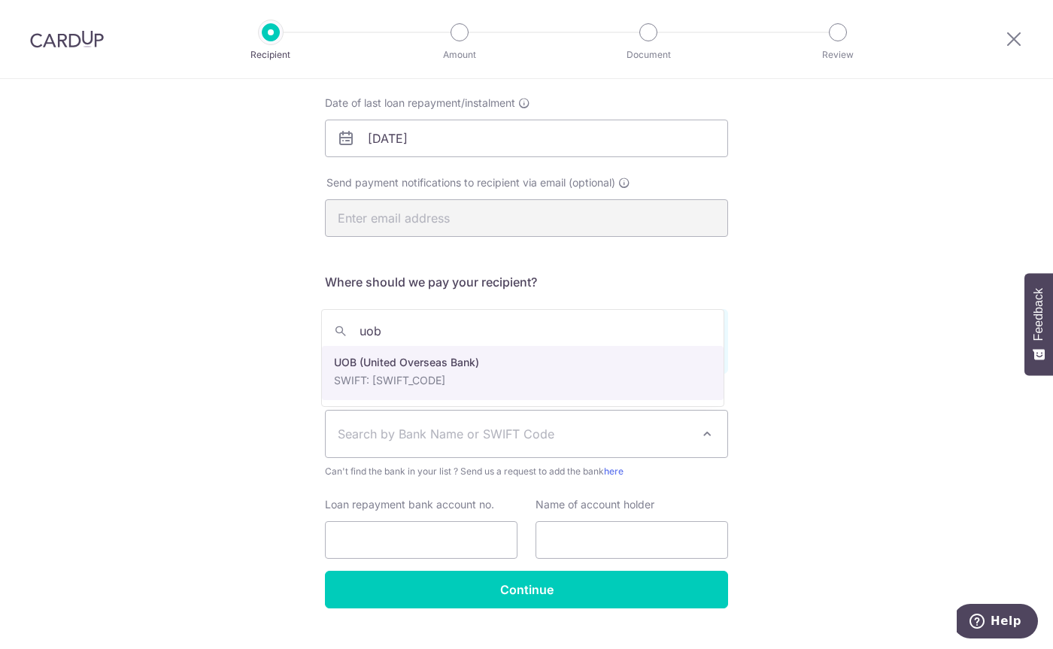
type input "uob"
select select "18"
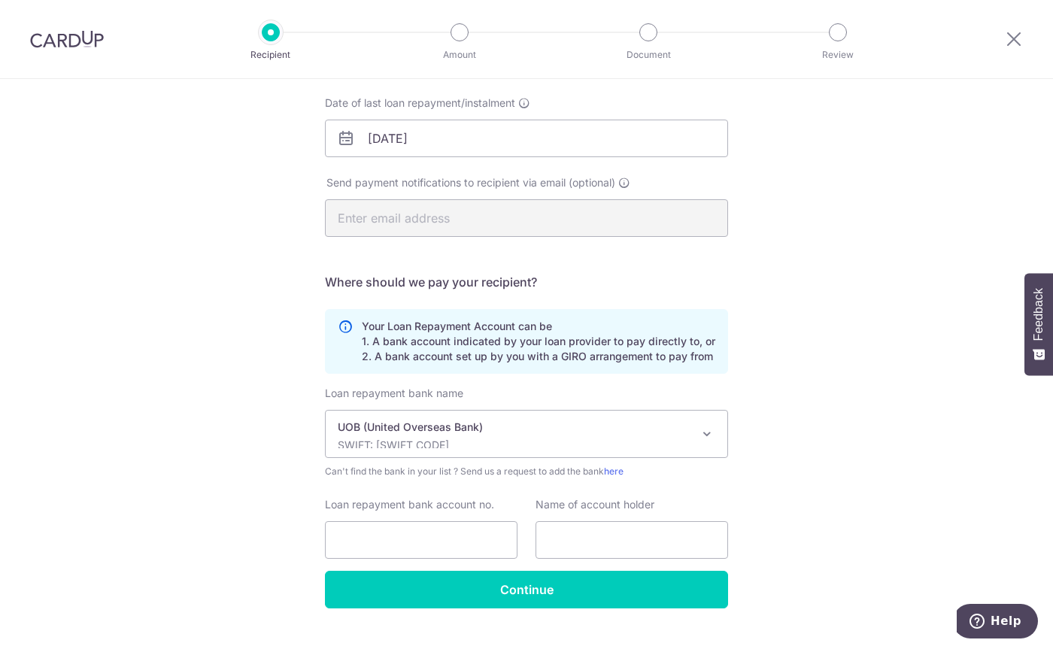
scroll to position [256, 0]
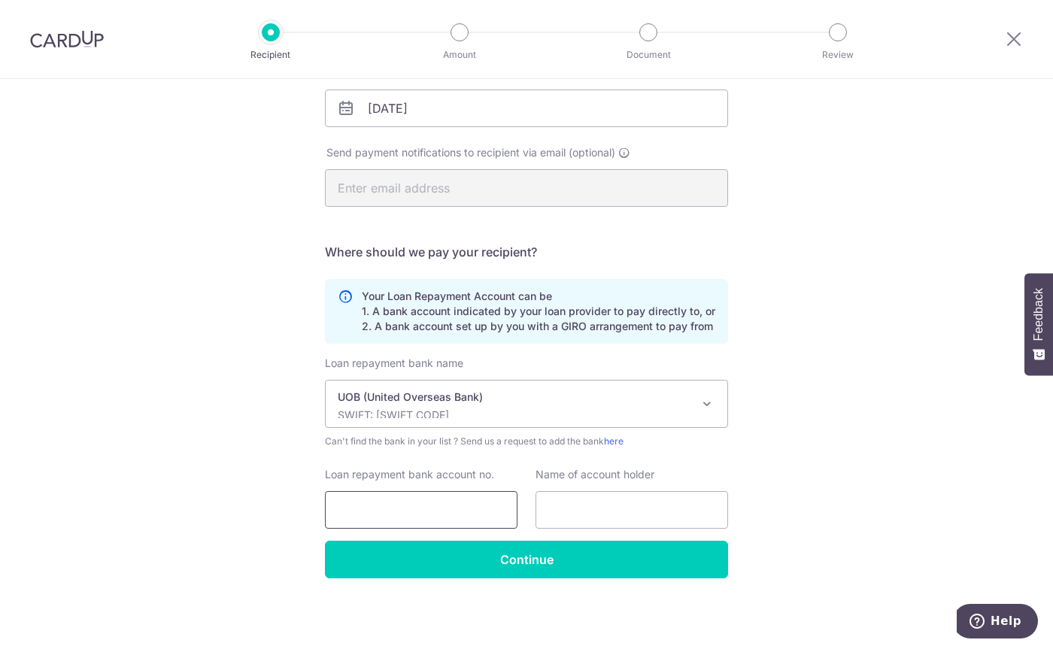
click at [466, 509] on input "Loan repayment bank account no." at bounding box center [421, 510] width 193 height 38
type input "4018876684"
click at [586, 511] on input "text" at bounding box center [632, 510] width 193 height 38
click at [624, 517] on input "text" at bounding box center [632, 510] width 193 height 38
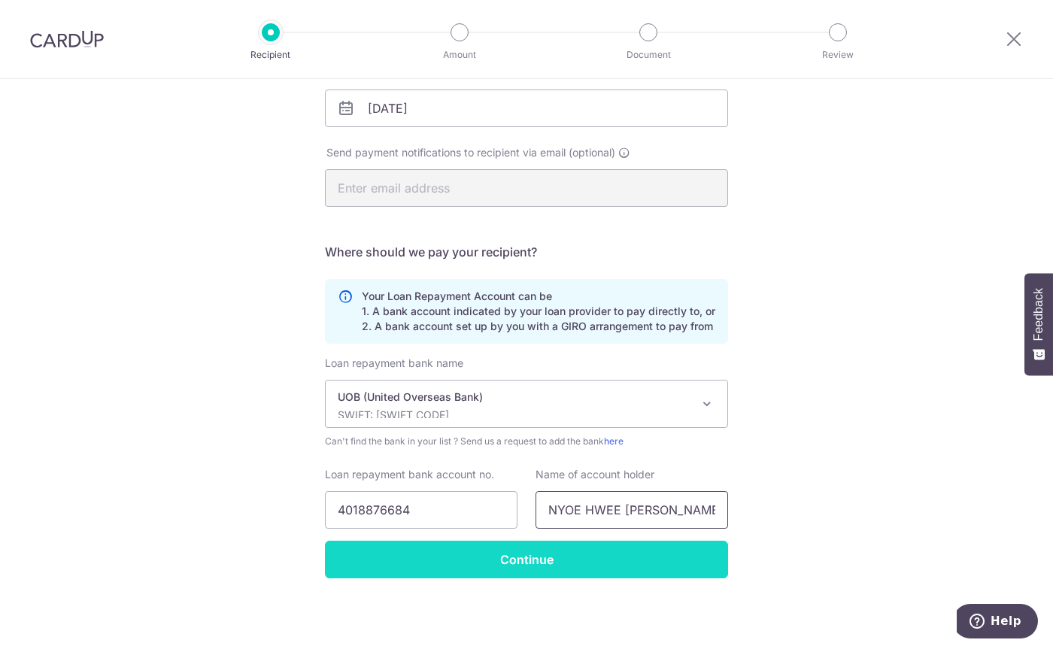
type input "NYOE HWEE KIAN SANDY"
click at [608, 569] on input "Continue" at bounding box center [526, 560] width 403 height 38
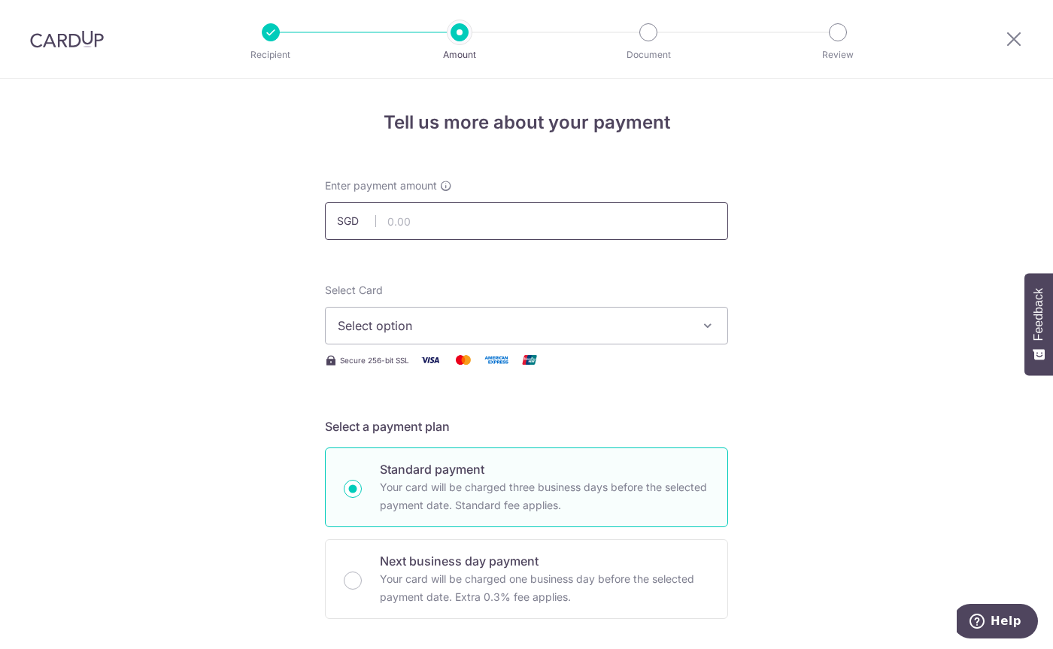
click at [524, 226] on input "text" at bounding box center [526, 221] width 403 height 38
type input "892.00"
click at [532, 329] on span "Select option" at bounding box center [513, 326] width 351 height 18
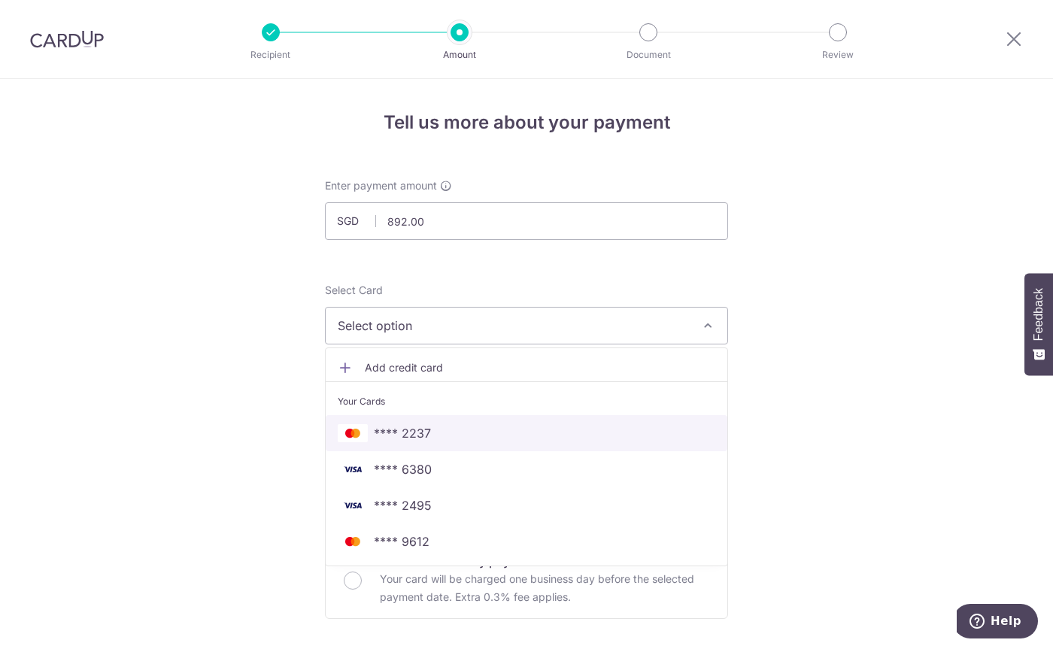
click at [439, 439] on span "**** 2237" at bounding box center [527, 433] width 378 height 18
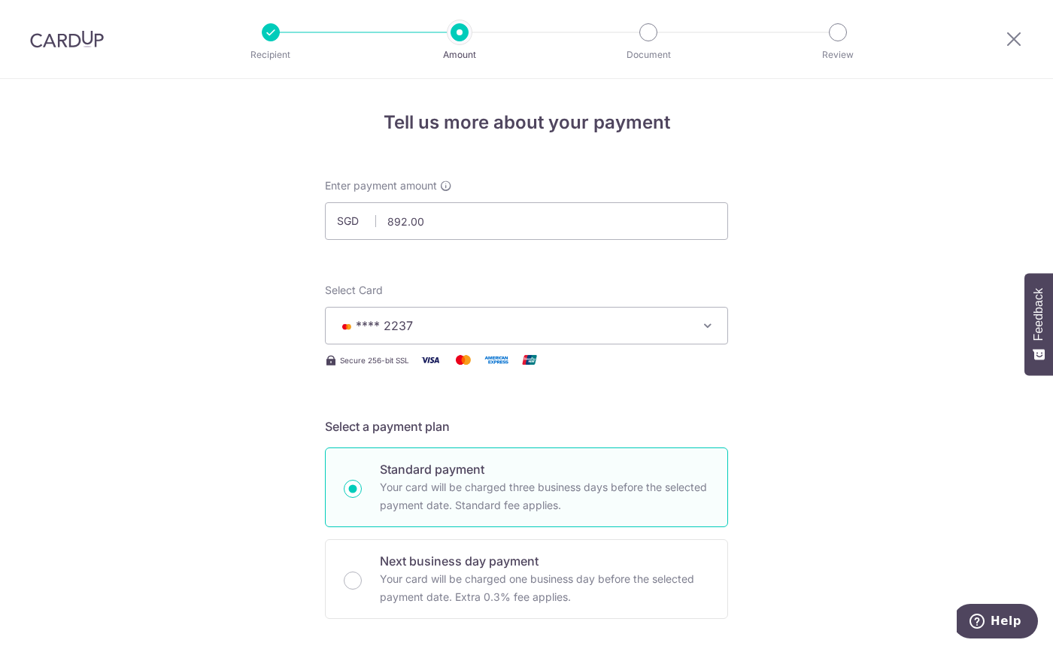
click at [421, 323] on span "**** 2237" at bounding box center [513, 326] width 351 height 18
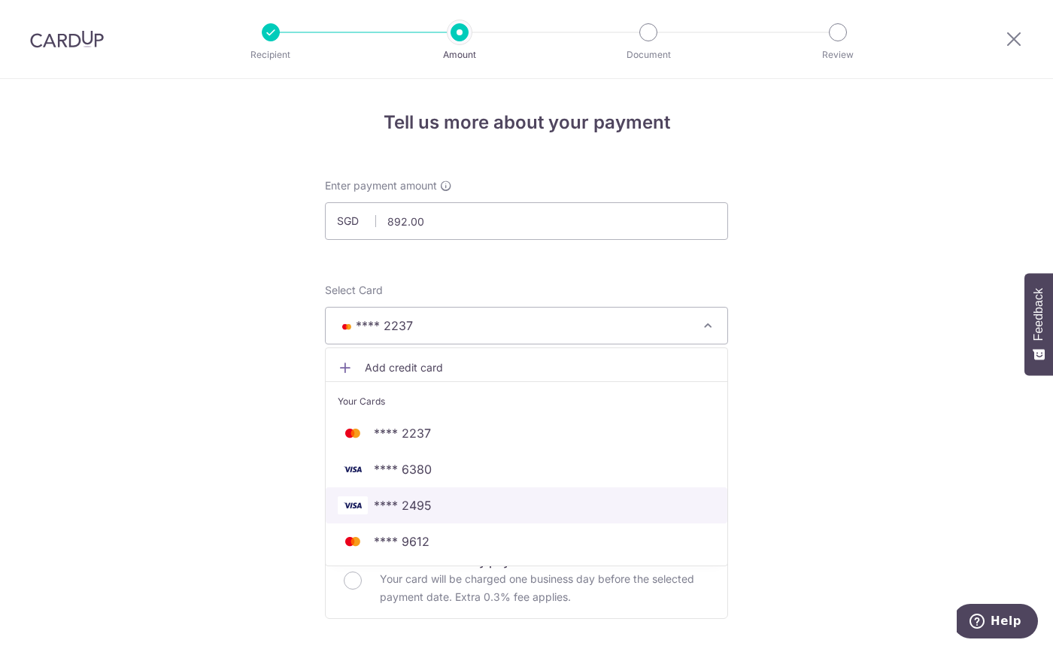
click at [428, 501] on span "**** 2495" at bounding box center [527, 505] width 378 height 18
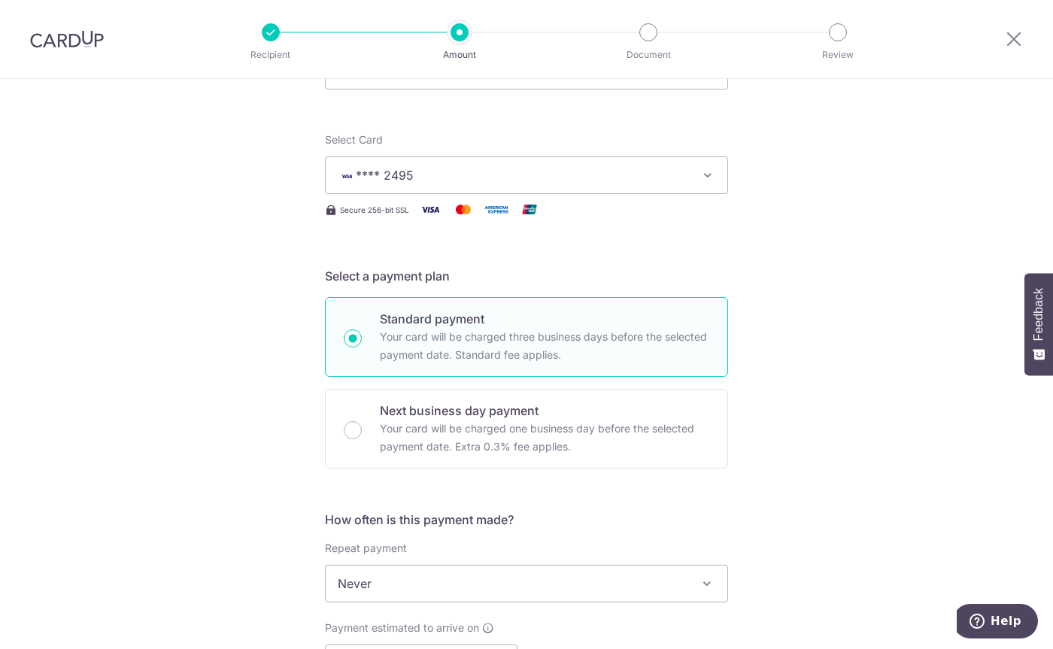
scroll to position [226, 0]
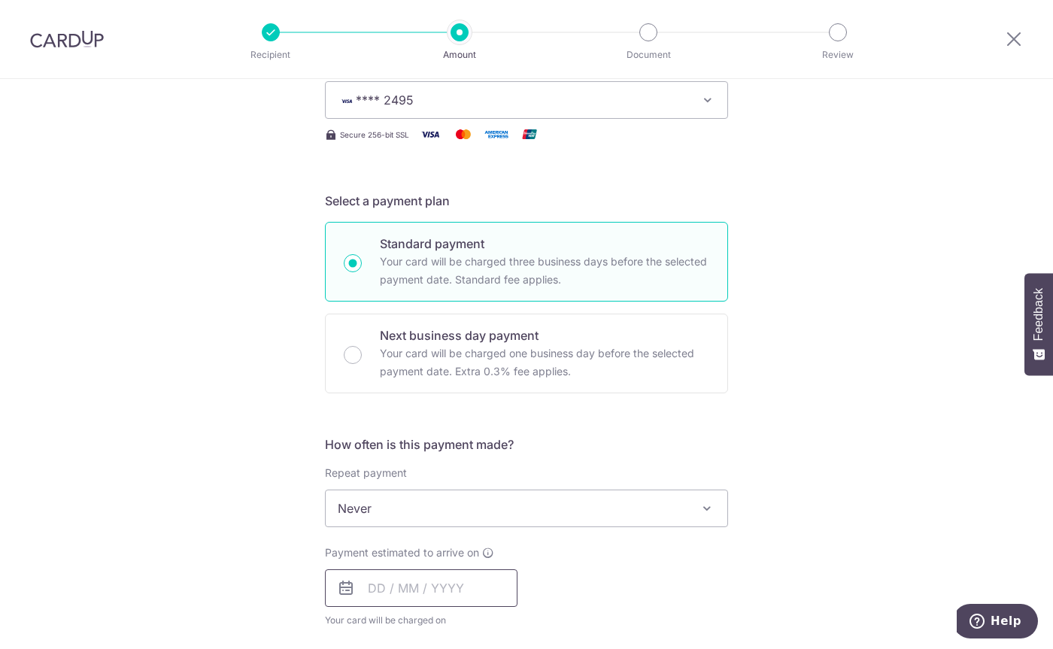
click at [416, 583] on input "text" at bounding box center [421, 588] width 193 height 38
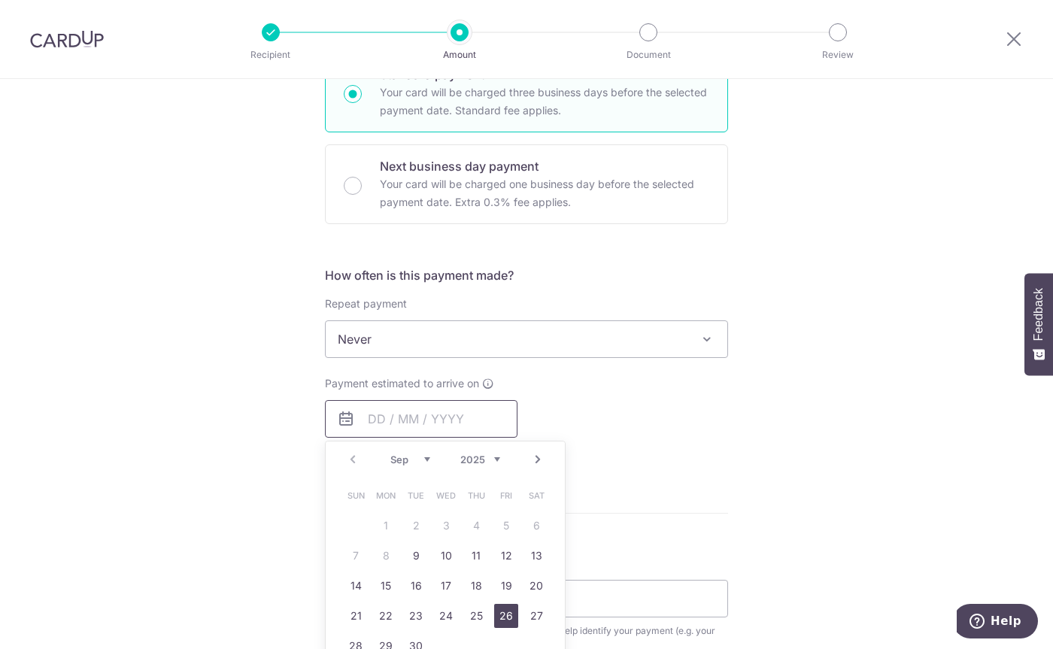
scroll to position [451, 0]
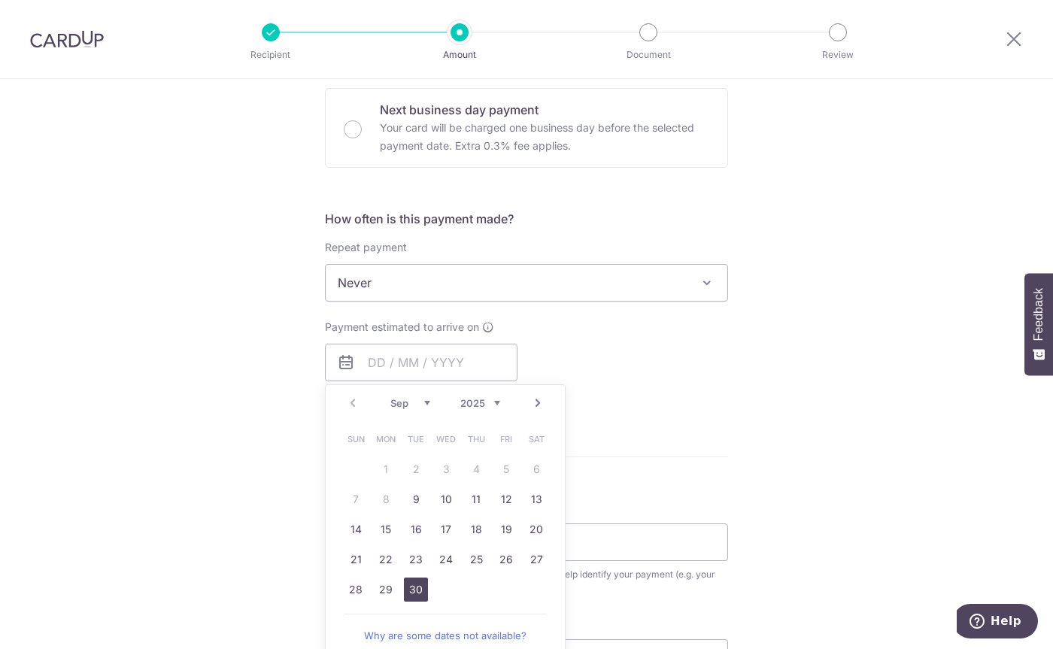
click at [413, 581] on link "30" at bounding box center [416, 590] width 24 height 24
type input "[DATE]"
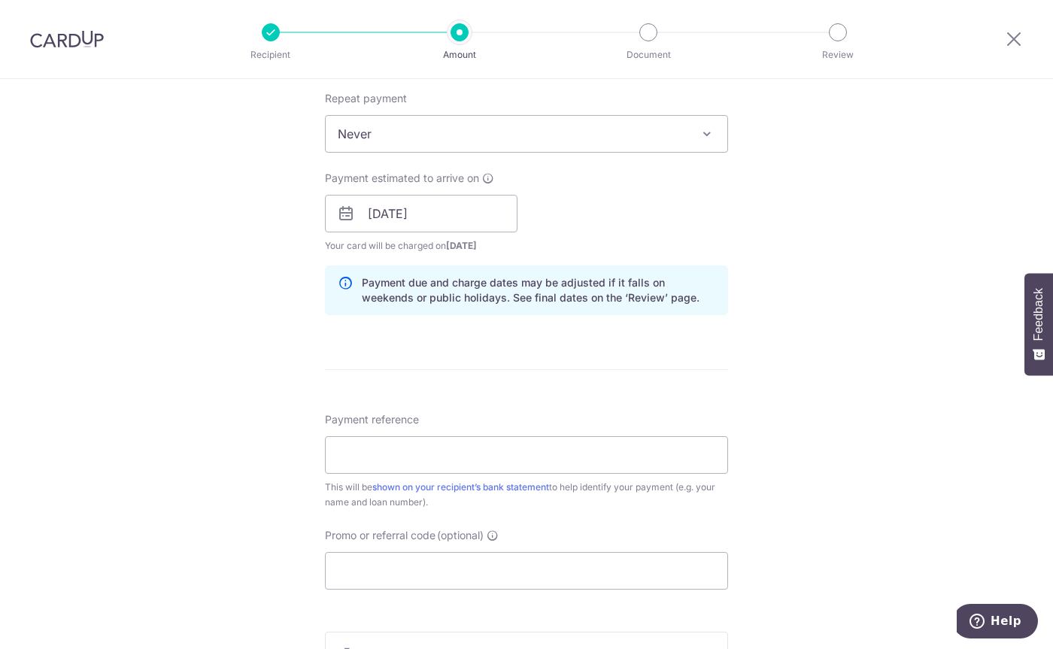
scroll to position [602, 0]
click at [467, 457] on input "Payment reference" at bounding box center [526, 454] width 403 height 38
paste input "401-887-668-4"
click at [337, 456] on input "401-887-668-4" at bounding box center [526, 454] width 403 height 38
type input "NYOE HWEE [PERSON_NAME] 401-887-668-4"
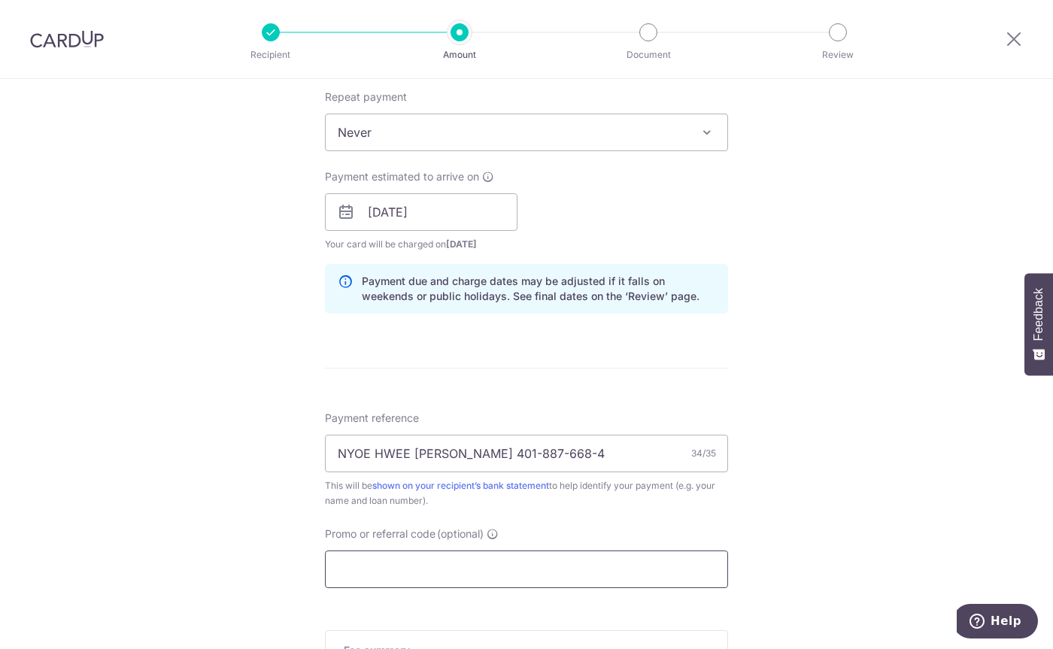
click at [429, 567] on input "Promo or referral code (optional)" at bounding box center [526, 570] width 403 height 38
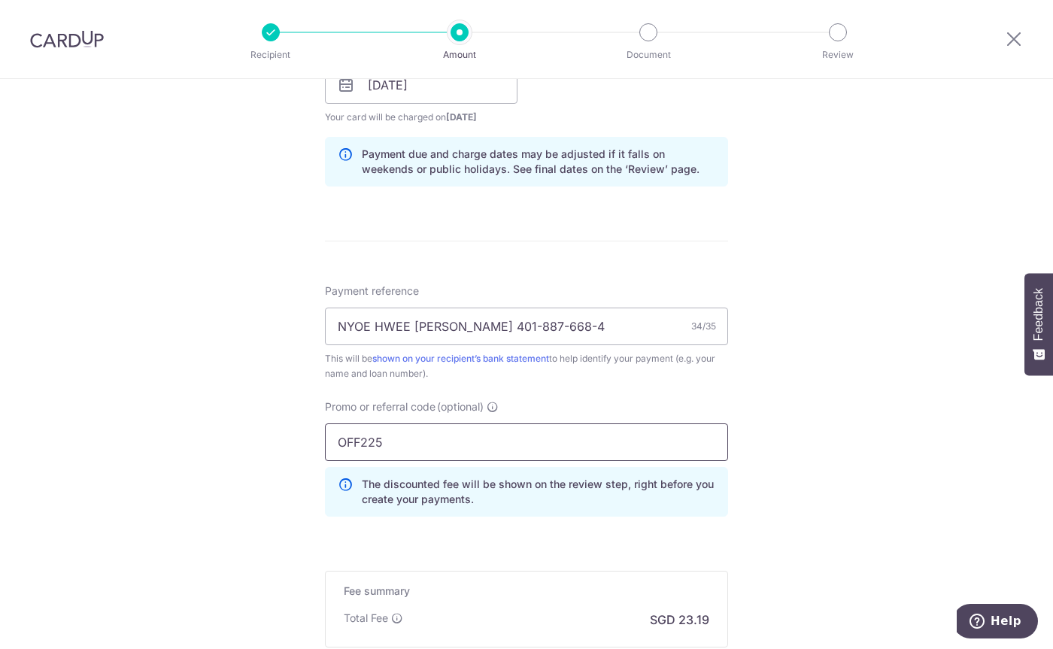
scroll to position [827, 0]
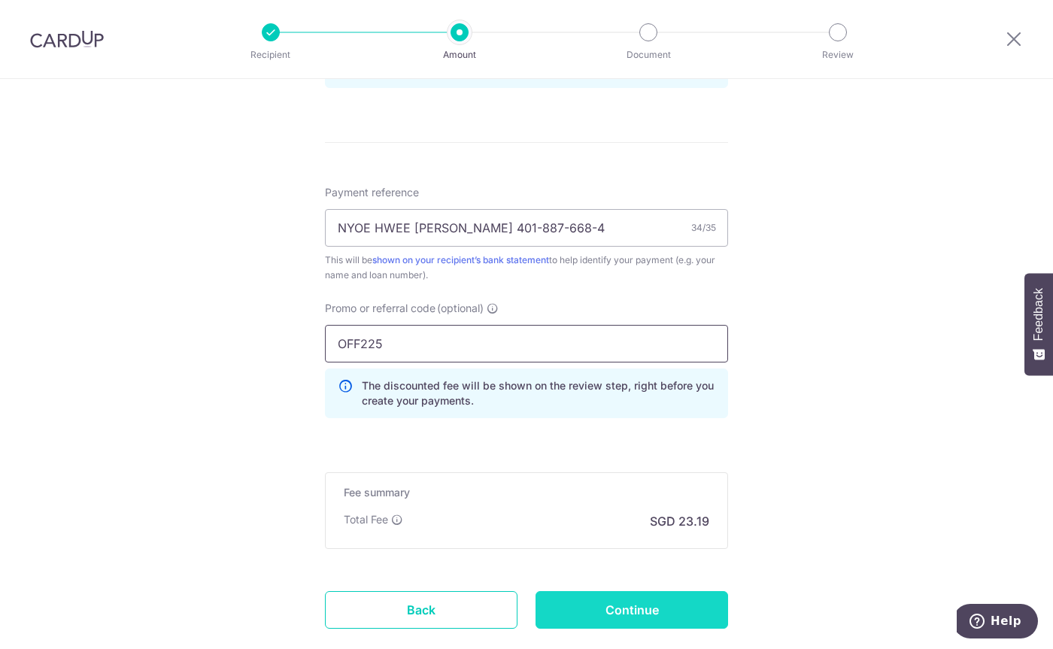
type input "OFF225"
click at [692, 605] on input "Continue" at bounding box center [632, 610] width 193 height 38
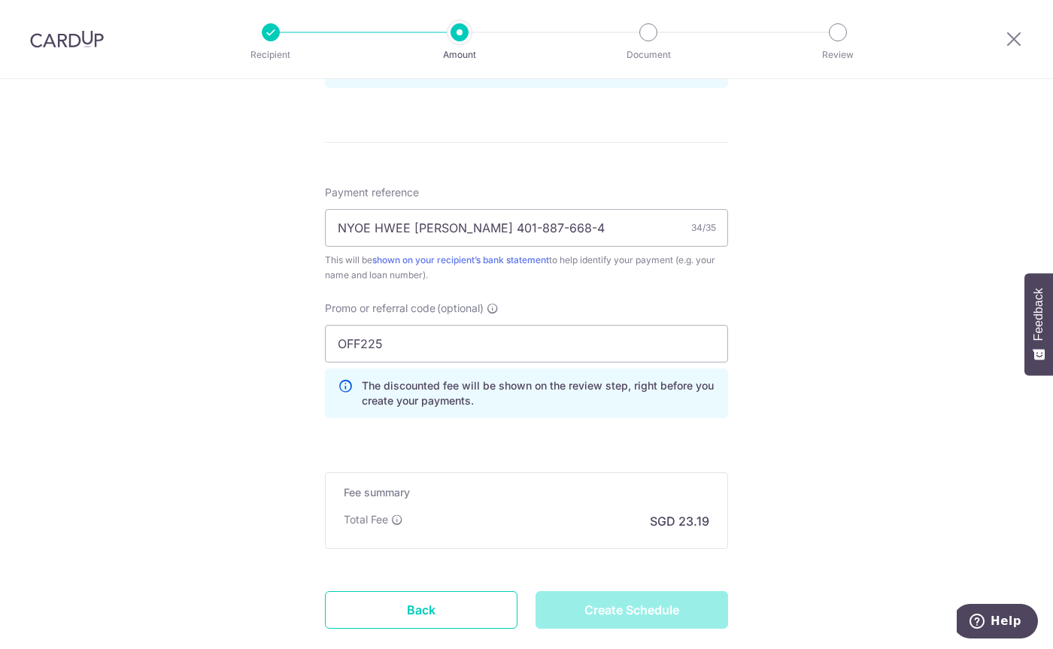
type input "Create Schedule"
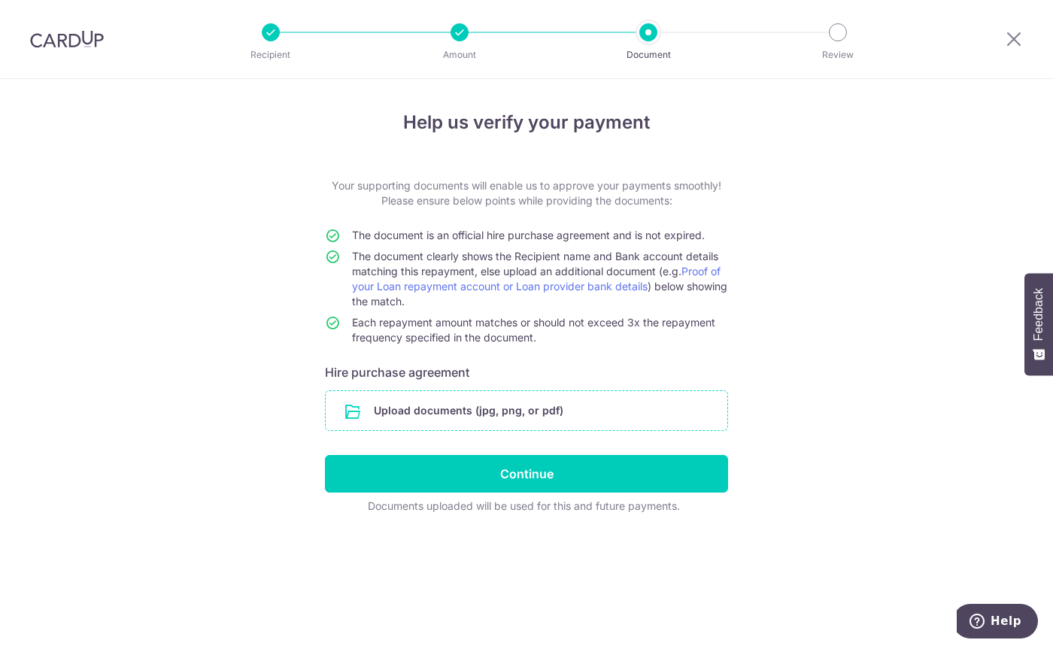
click at [461, 410] on input "file" at bounding box center [527, 410] width 402 height 39
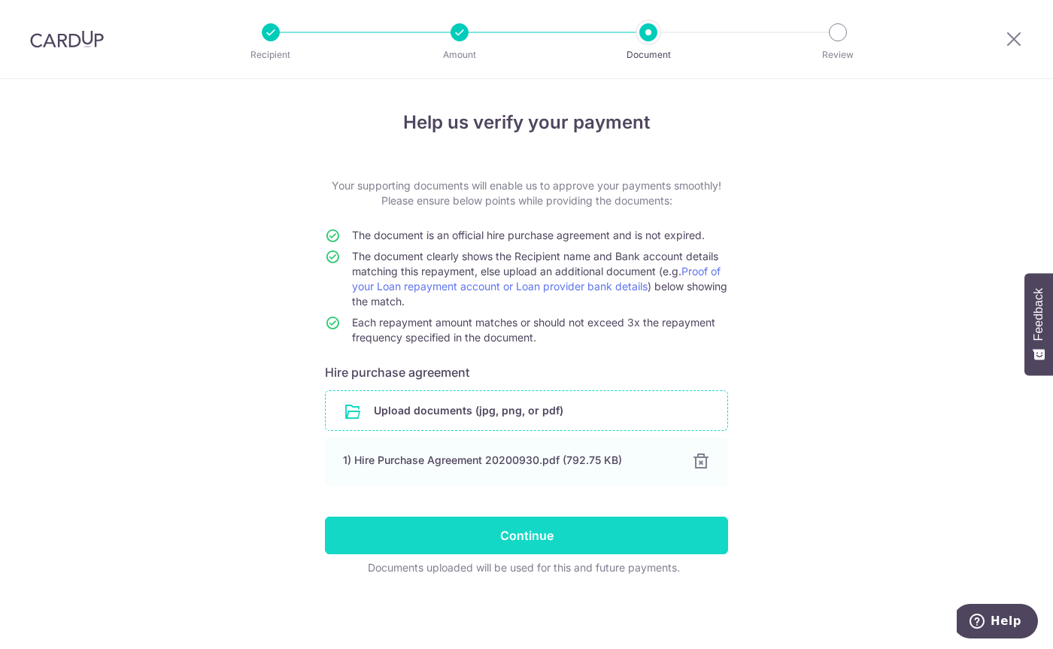
click at [605, 530] on input "Continue" at bounding box center [526, 536] width 403 height 38
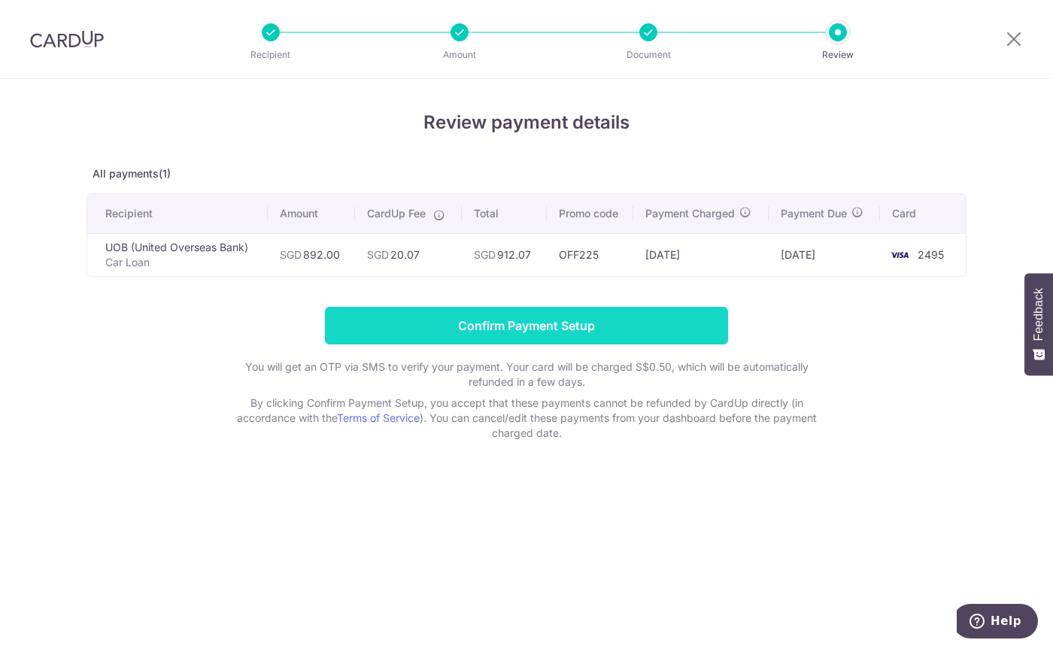
click at [491, 317] on input "Confirm Payment Setup" at bounding box center [526, 326] width 403 height 38
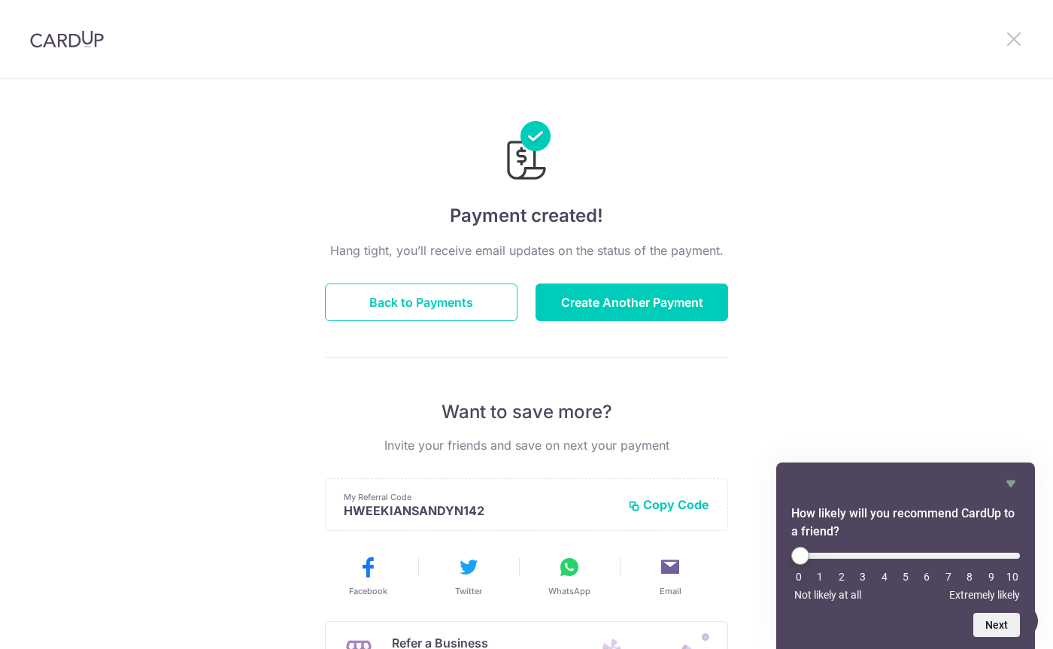
click at [1009, 35] on icon at bounding box center [1014, 38] width 18 height 19
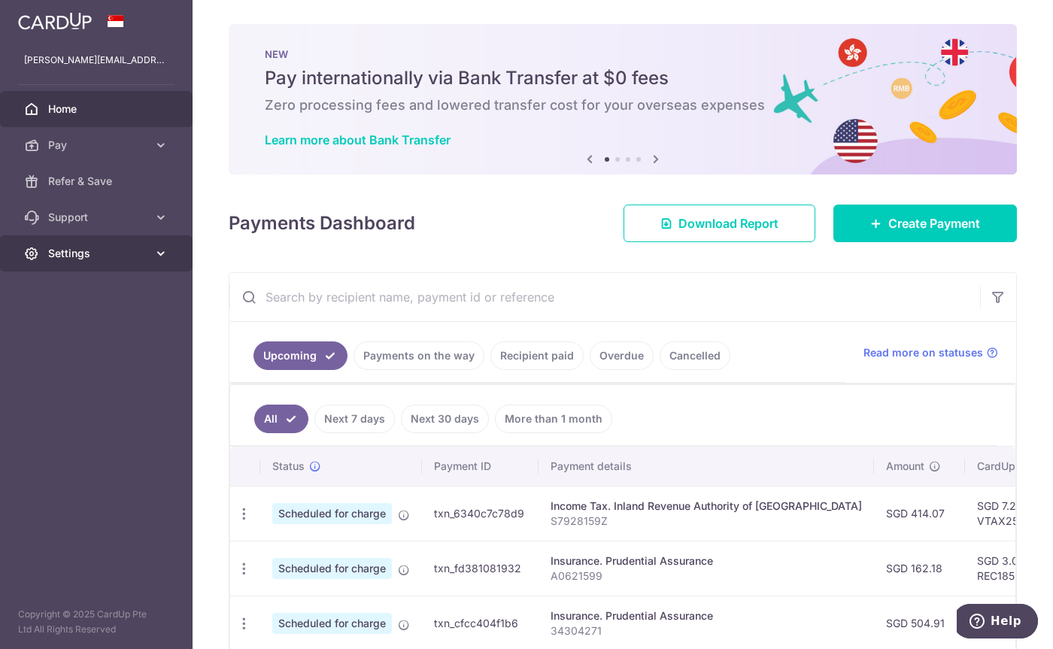
click at [99, 257] on span "Settings" at bounding box center [97, 253] width 99 height 15
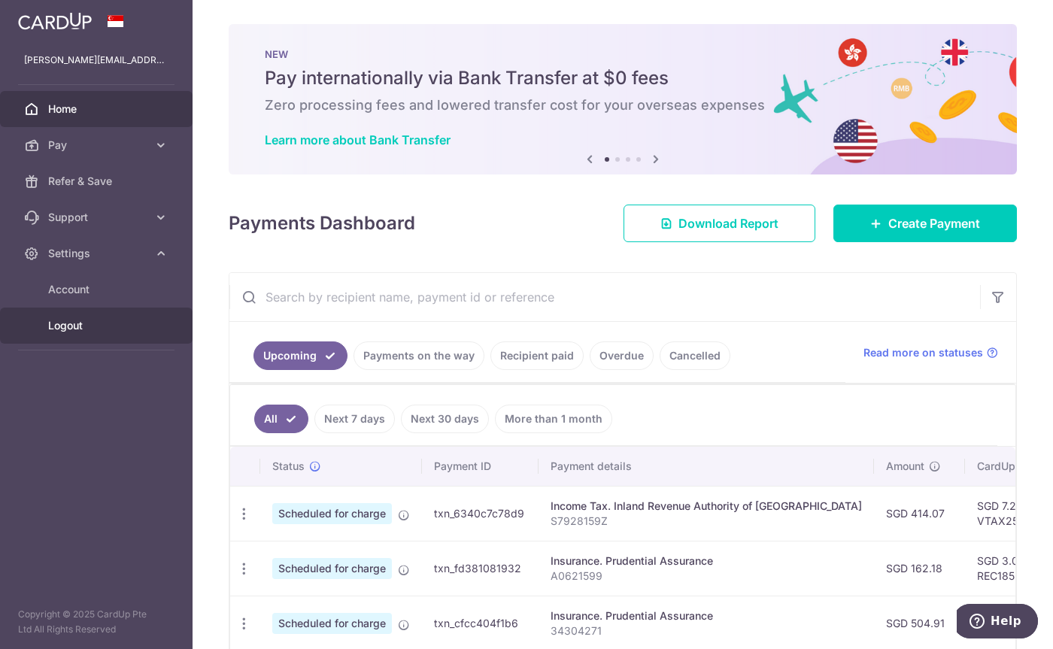
click at [98, 335] on link "Logout" at bounding box center [96, 326] width 193 height 36
